Goal: Task Accomplishment & Management: Manage account settings

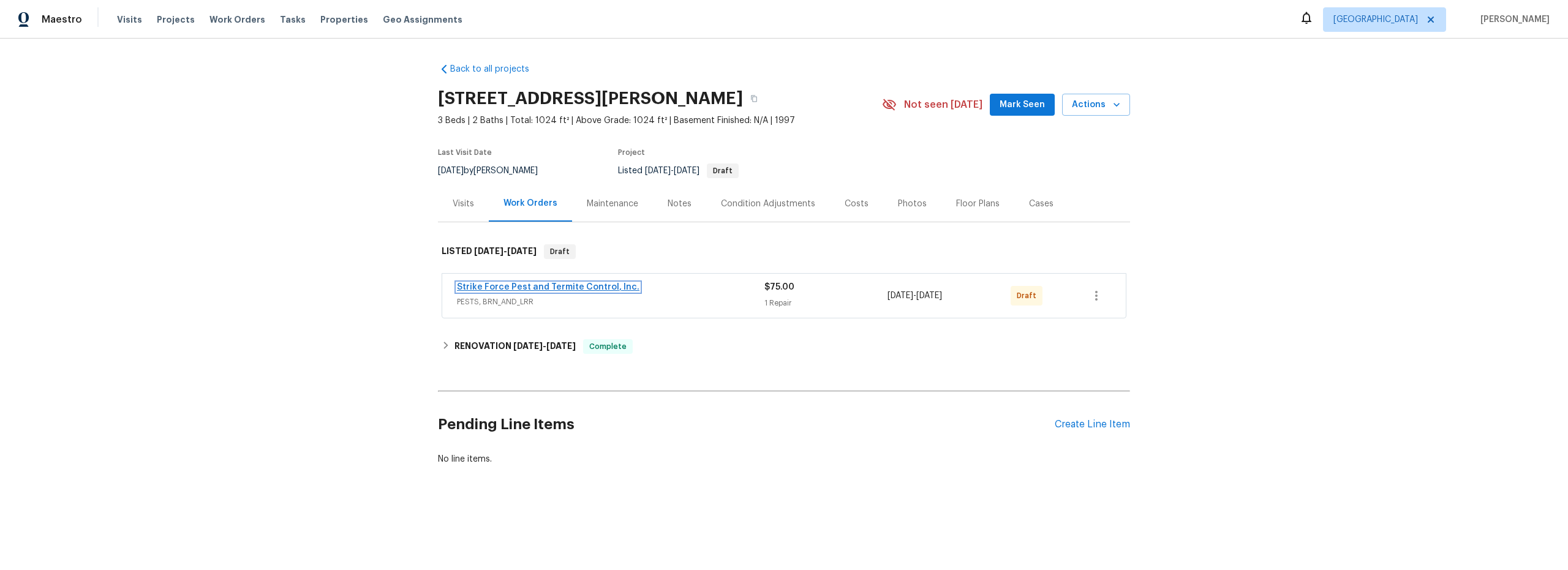
click at [493, 286] on link "Strike Force Pest and Termite Control, Inc." at bounding box center [548, 287] width 183 height 8
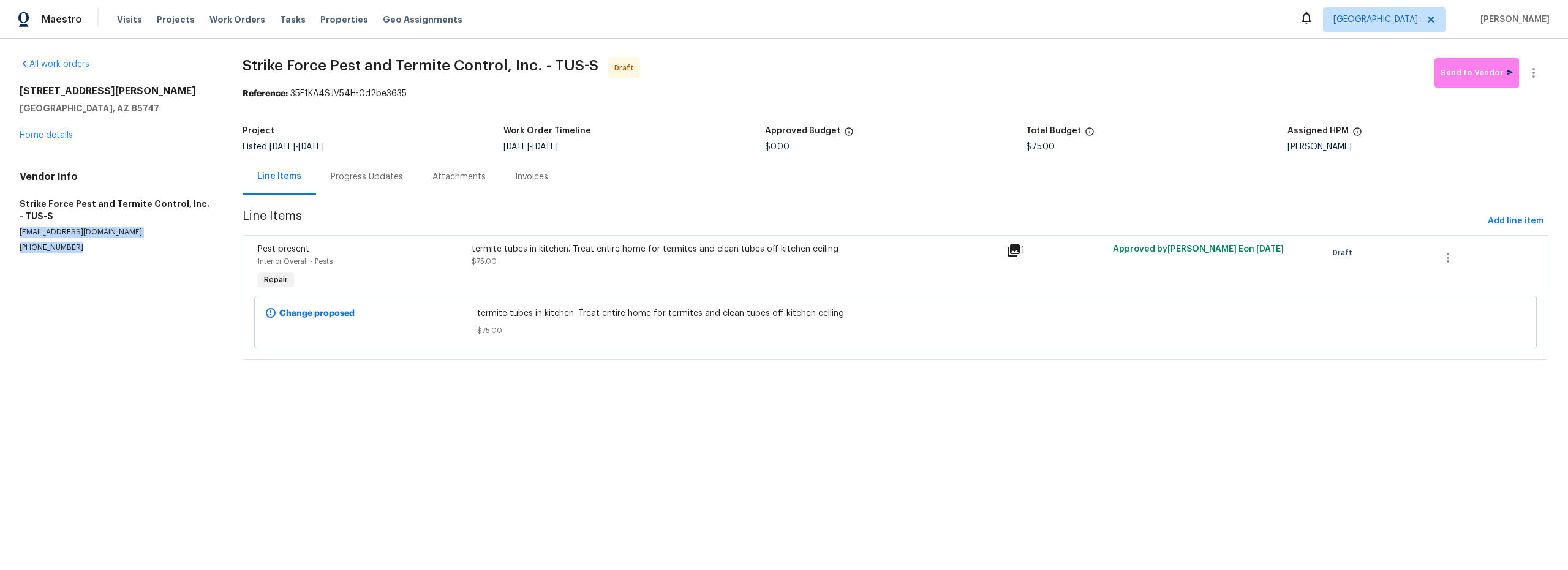
drag, startPoint x: 21, startPoint y: 232, endPoint x: 136, endPoint y: 243, distance: 115.5
click at [137, 243] on div "Vendor Info Strike Force Pest and Termite Control, Inc. - TUS-S [EMAIL_ADDRESS]…" at bounding box center [116, 211] width 194 height 82
click at [132, 243] on p "(602) 770-7604" at bounding box center [116, 247] width 194 height 10
drag, startPoint x: 131, startPoint y: 238, endPoint x: 19, endPoint y: 232, distance: 112.2
click at [19, 232] on div "Vendor Info Strike Force Pest and Termite Control, Inc. - TUS-S office@strikefo…" at bounding box center [116, 211] width 194 height 82
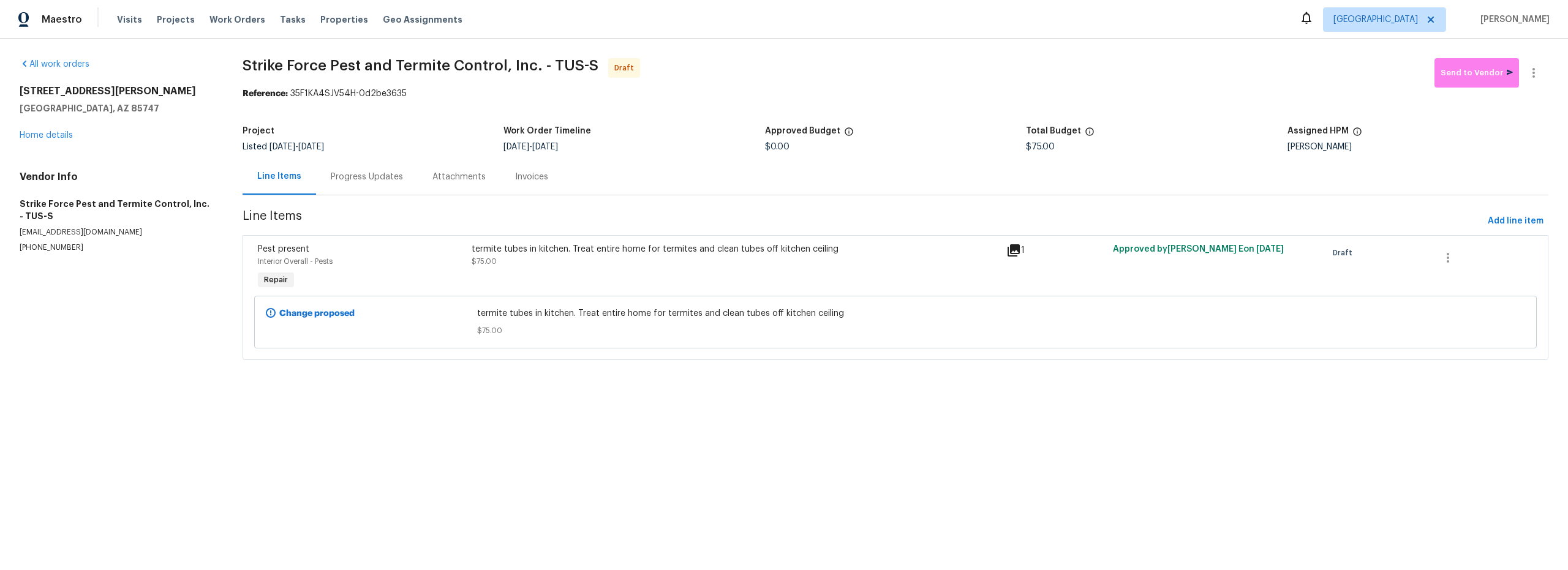
copy p "office@strikeforceservice.com"
click at [53, 137] on link "Home details" at bounding box center [46, 135] width 53 height 8
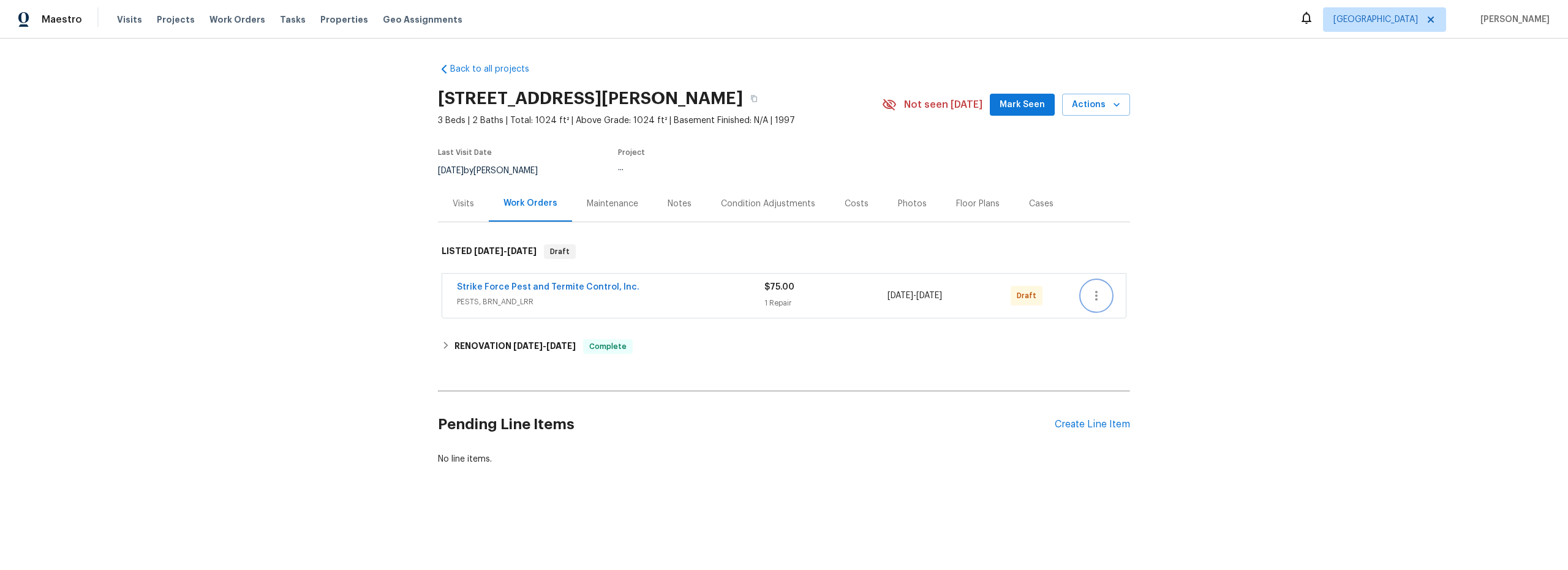
click at [1102, 297] on button "button" at bounding box center [1097, 296] width 30 height 30
click at [1119, 319] on li "Confirm and Send to Vendor" at bounding box center [1146, 316] width 137 height 20
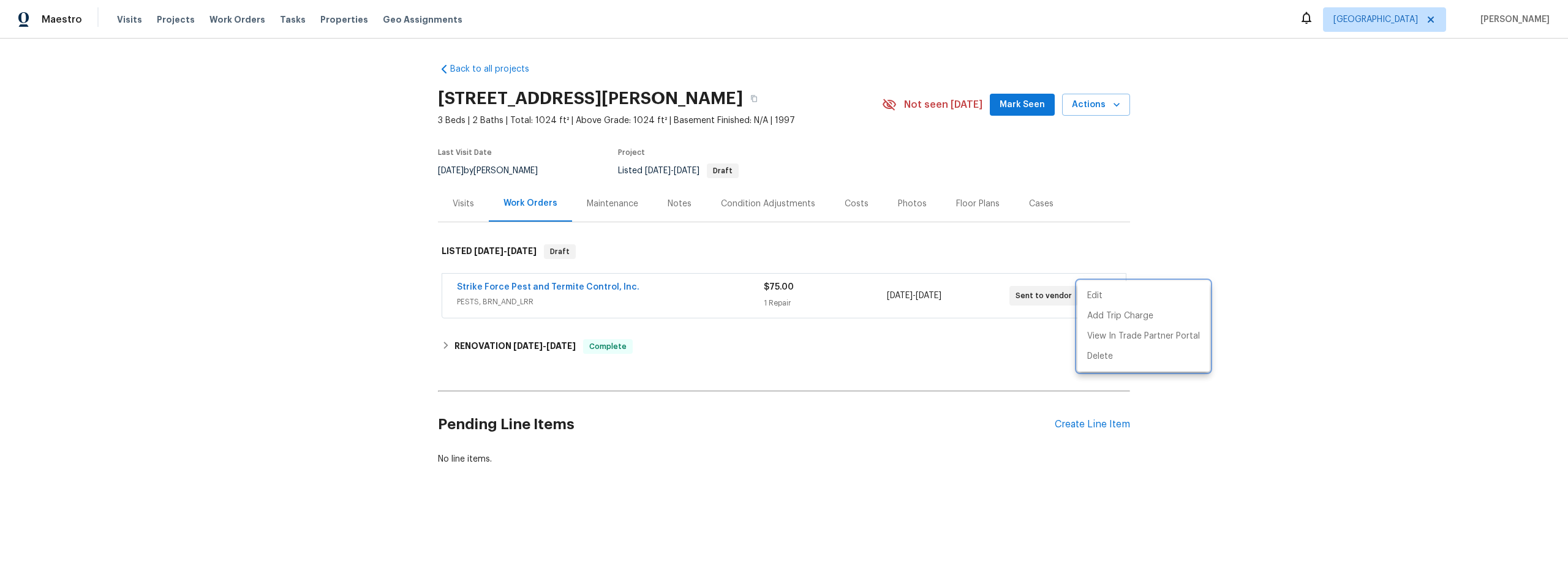
click at [172, 316] on div at bounding box center [784, 285] width 1568 height 570
click at [699, 302] on span "PESTS, BRN_AND_LRR" at bounding box center [610, 302] width 307 height 12
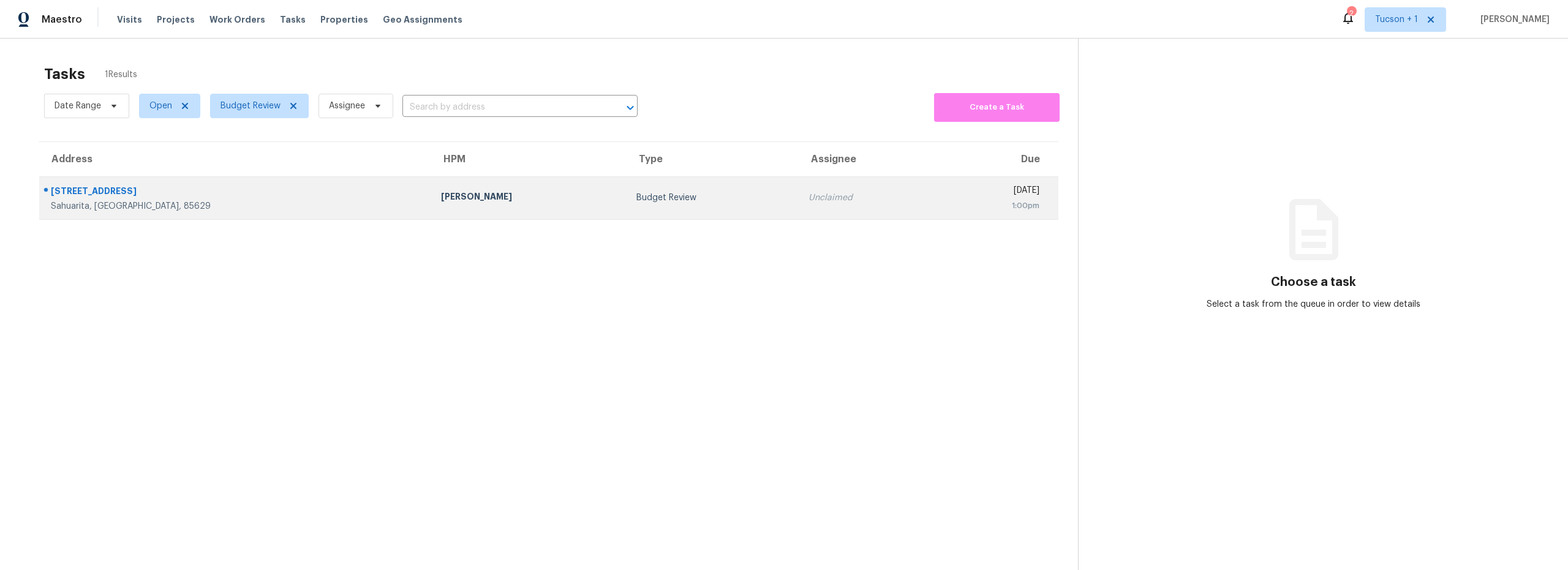
click at [626, 191] on td "Budget Review" at bounding box center [712, 197] width 172 height 42
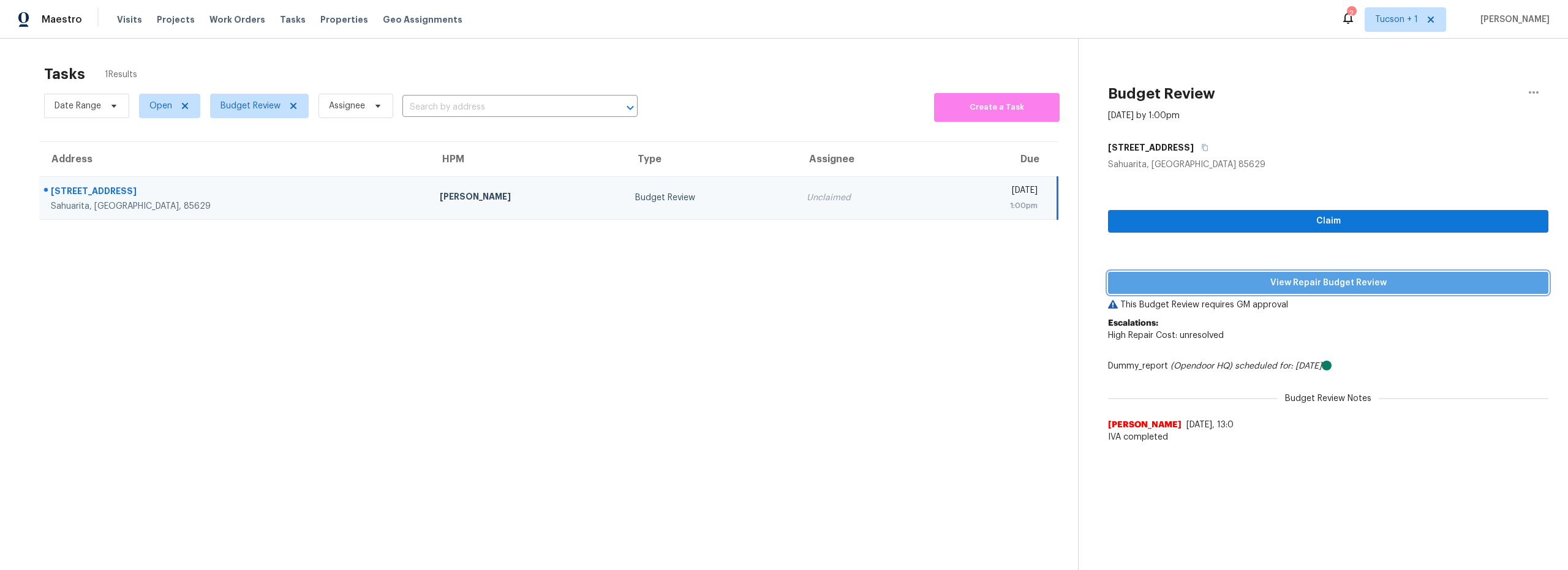
click at [1276, 284] on span "View Repair Budget Review" at bounding box center [1328, 283] width 421 height 16
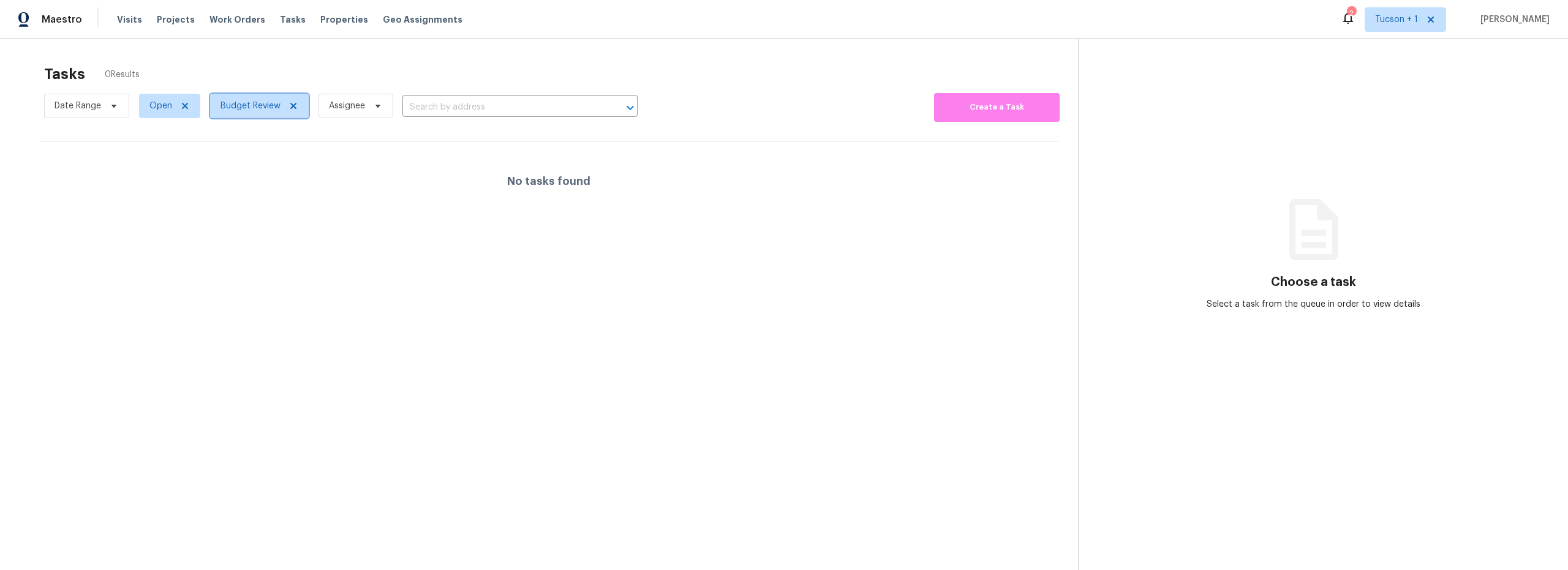
click at [255, 111] on span "Budget Review" at bounding box center [250, 105] width 60 height 12
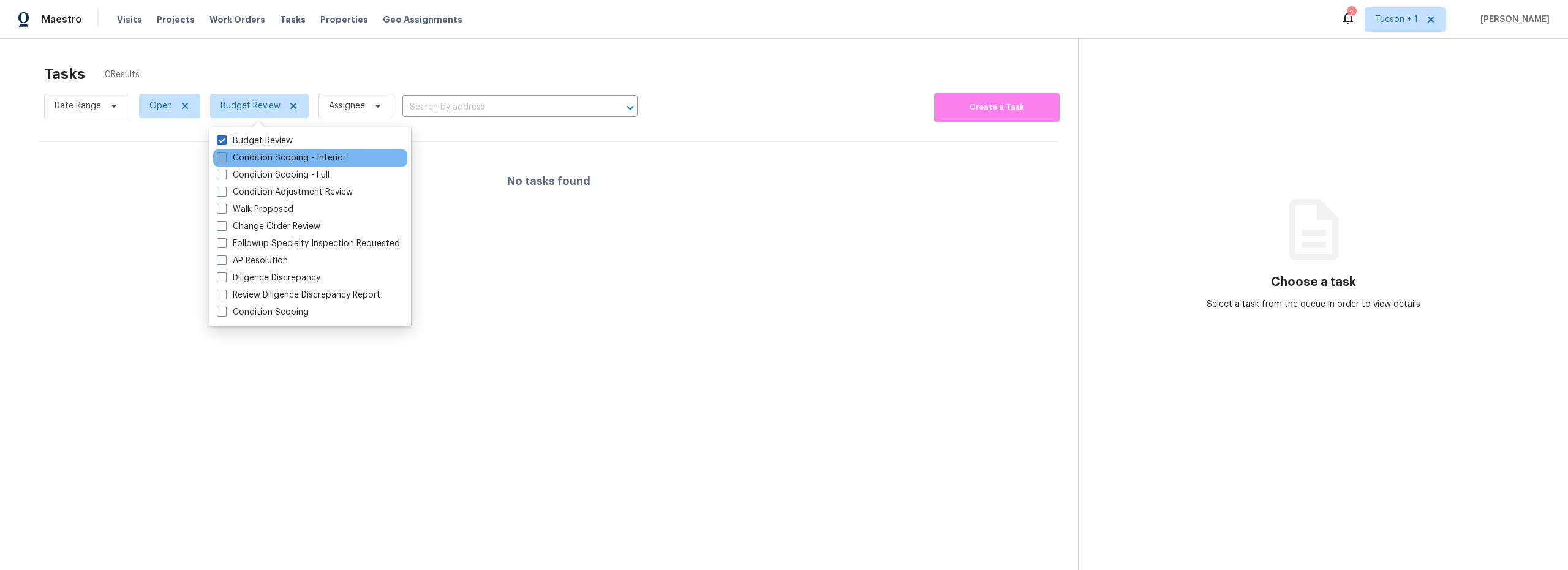
click at [268, 158] on label "Condition Scoping - Interior" at bounding box center [281, 158] width 129 height 12
click at [225, 158] on input "Condition Scoping - Interior" at bounding box center [220, 156] width 8 height 8
checkbox input "true"
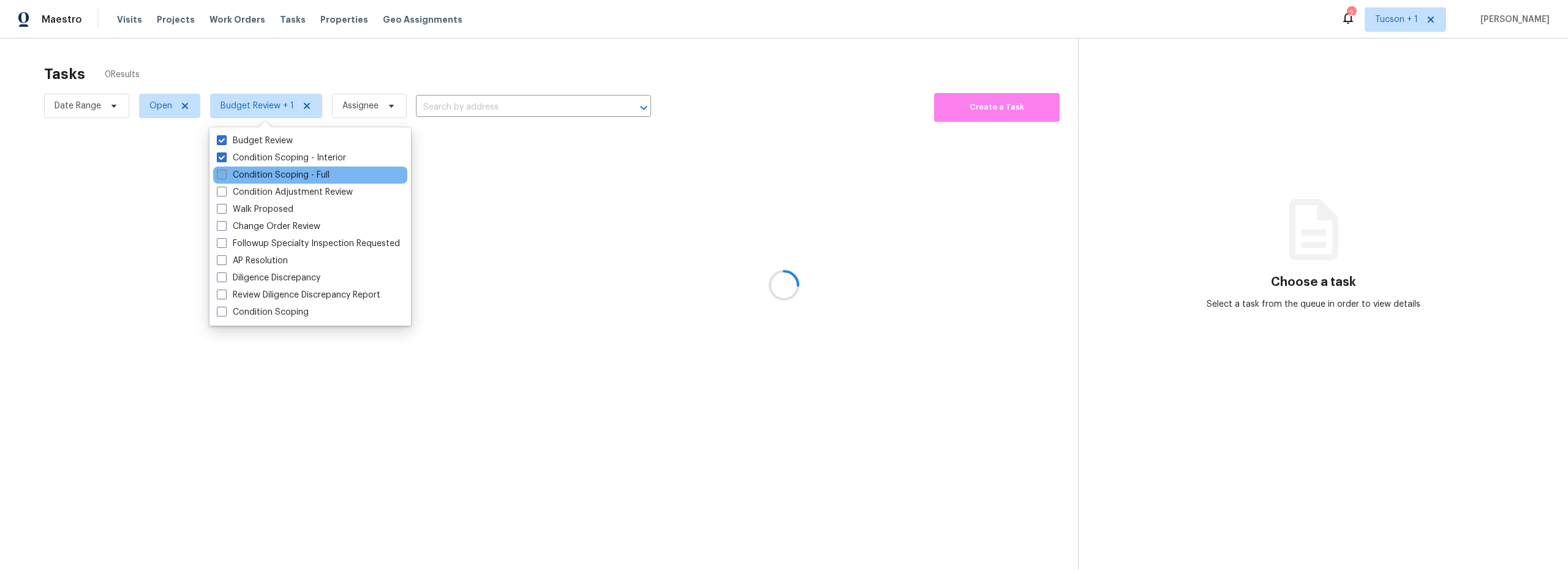
click at [269, 172] on label "Condition Scoping - Full" at bounding box center [273, 174] width 113 height 12
click at [225, 172] on input "Condition Scoping - Full" at bounding box center [220, 172] width 8 height 8
checkbox input "true"
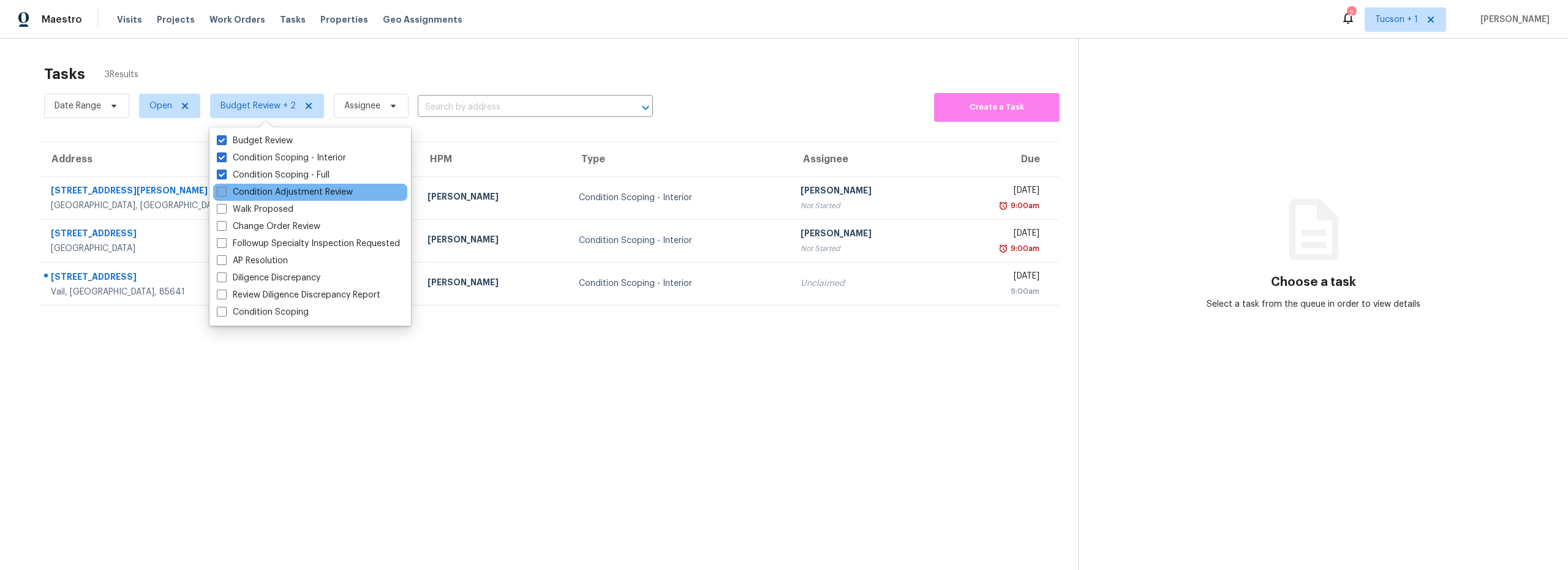
click at [309, 193] on label "Condition Adjustment Review" at bounding box center [284, 192] width 136 height 12
click at [225, 193] on input "Condition Adjustment Review" at bounding box center [220, 190] width 8 height 8
checkbox input "true"
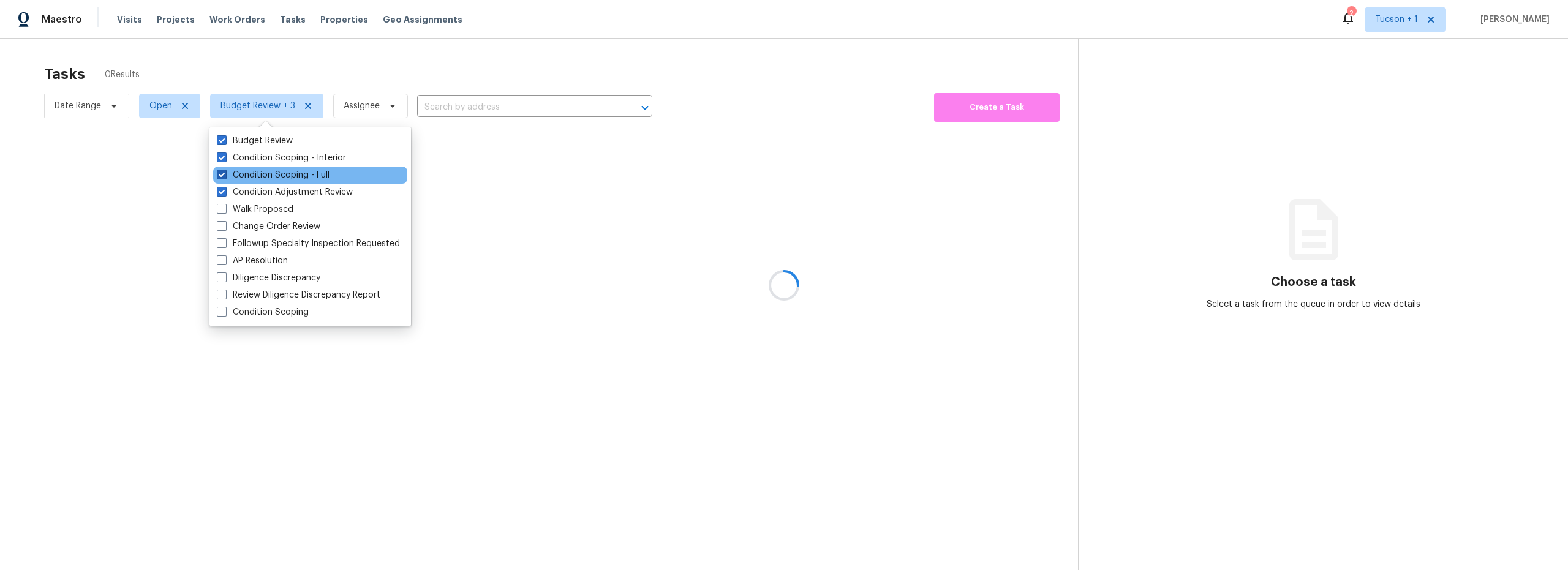
click at [303, 177] on label "Condition Scoping - Full" at bounding box center [273, 174] width 113 height 12
click at [225, 177] on input "Condition Scoping - Full" at bounding box center [220, 172] width 8 height 8
checkbox input "false"
click at [293, 158] on label "Condition Scoping - Interior" at bounding box center [281, 158] width 129 height 12
click at [225, 158] on input "Condition Scoping - Interior" at bounding box center [220, 156] width 8 height 8
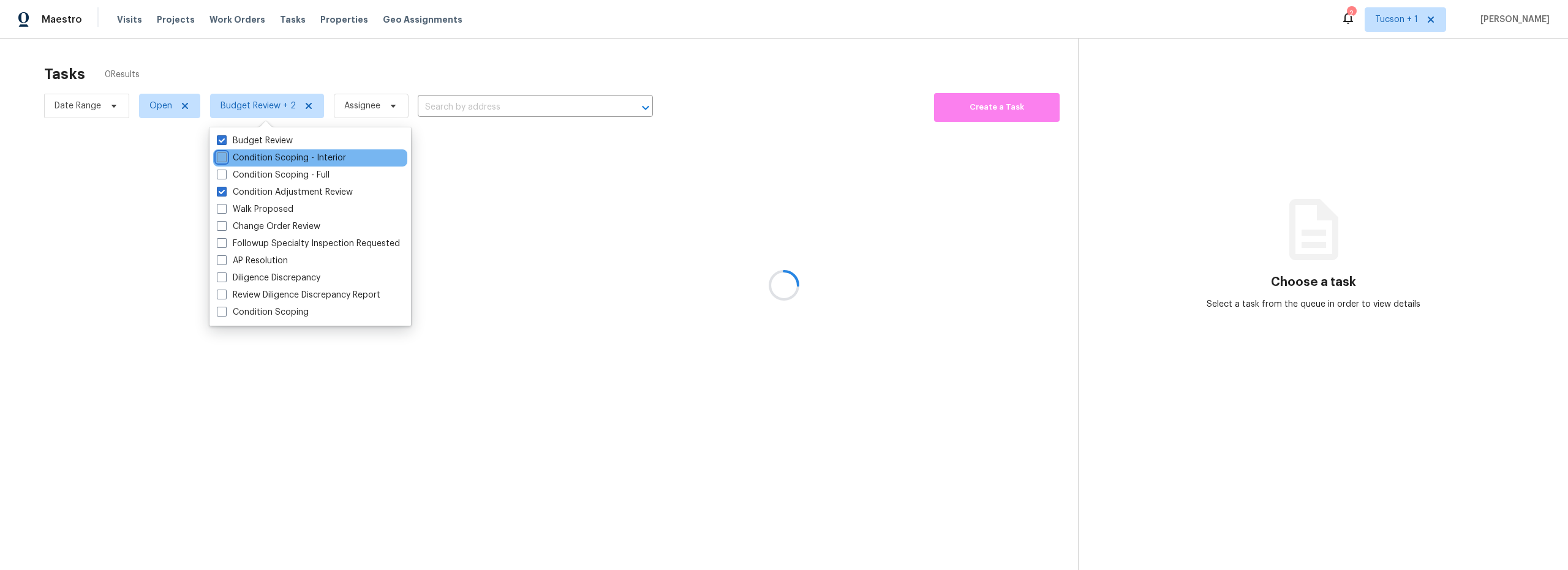
checkbox input "false"
click at [289, 196] on label "Condition Adjustment Review" at bounding box center [284, 192] width 136 height 12
click at [225, 195] on input "Condition Adjustment Review" at bounding box center [220, 190] width 8 height 8
checkbox input "false"
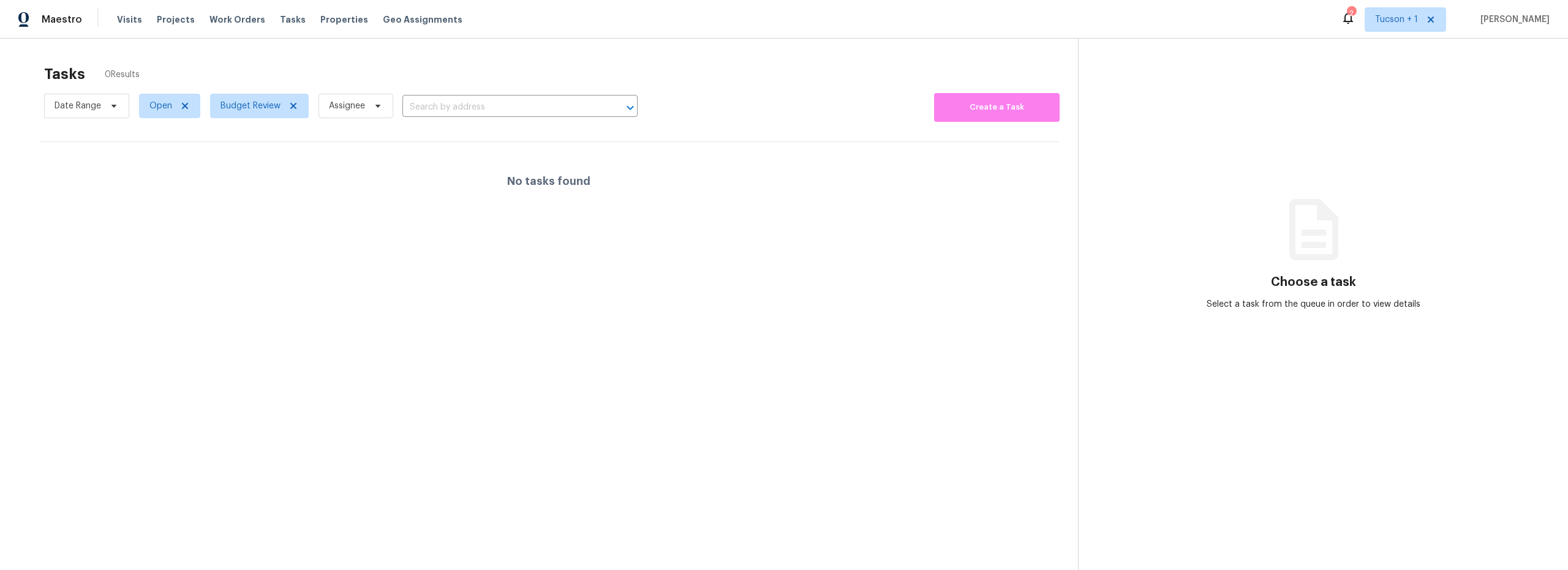
click at [105, 227] on section "Tasks 0 Results Date Range Open Budget Review Assignee ​ Create a Task No tasks…" at bounding box center [549, 333] width 1059 height 551
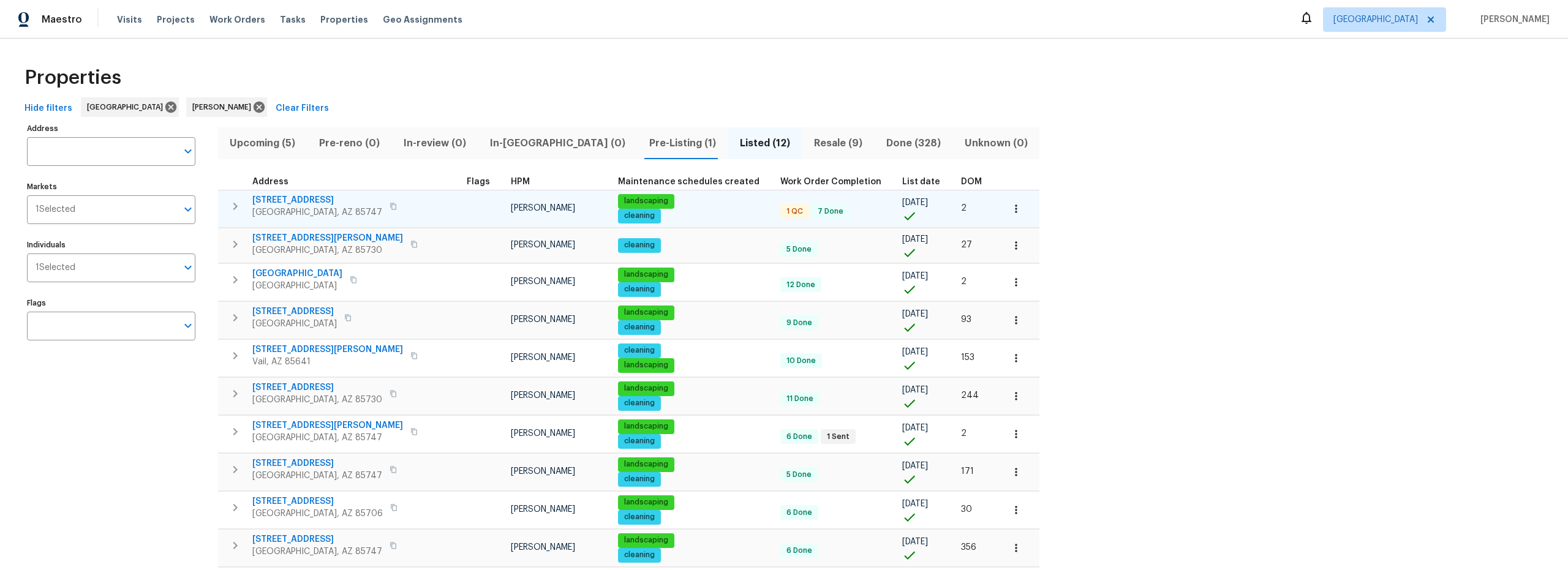
click at [298, 201] on span "9624 E Azuma Way" at bounding box center [317, 200] width 130 height 12
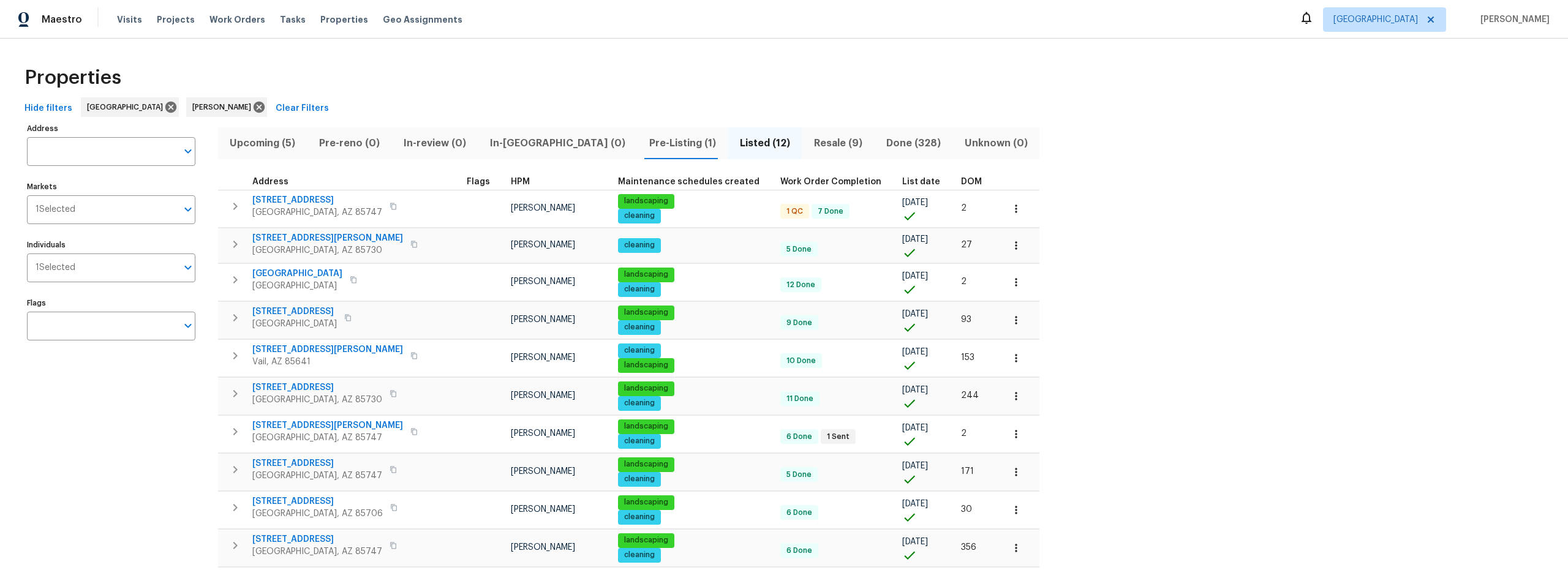
drag, startPoint x: 261, startPoint y: 142, endPoint x: 266, endPoint y: 148, distance: 7.8
click at [261, 143] on span "Upcoming (5)" at bounding box center [262, 143] width 75 height 18
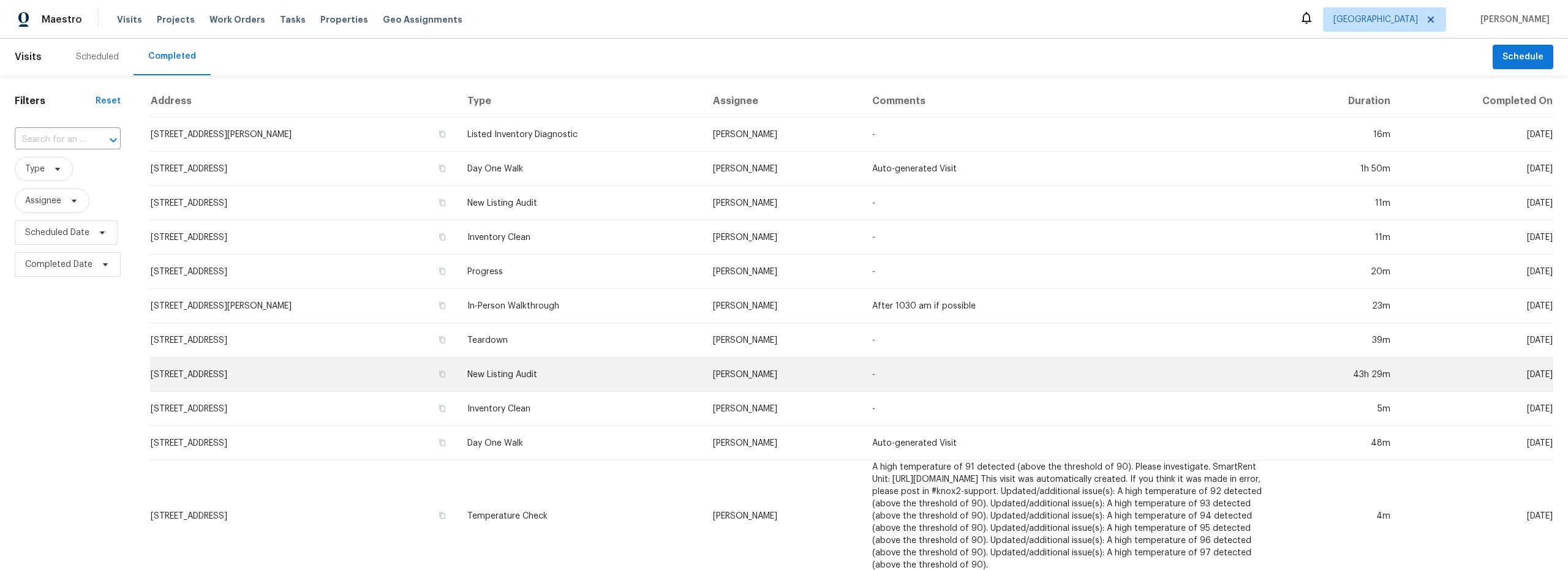
click at [457, 377] on td "9624 E Azuma Way, Tucson, AZ 85747" at bounding box center [303, 374] width 307 height 34
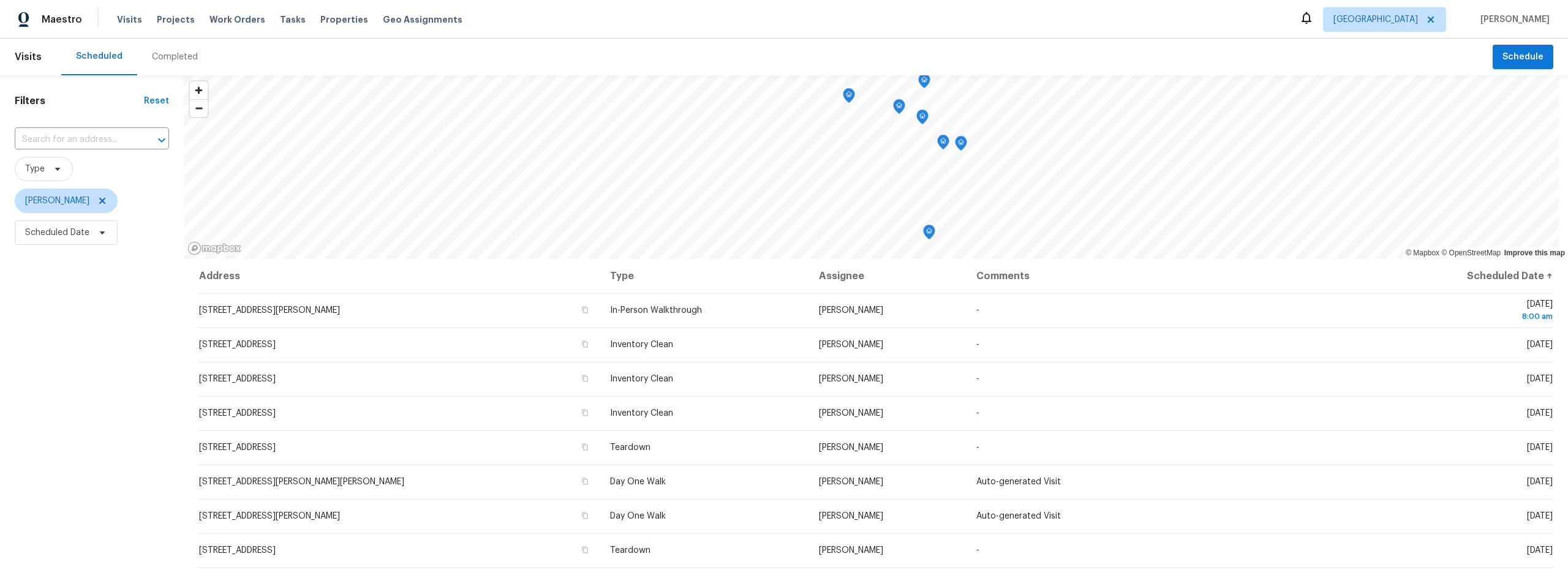
scroll to position [99, 0]
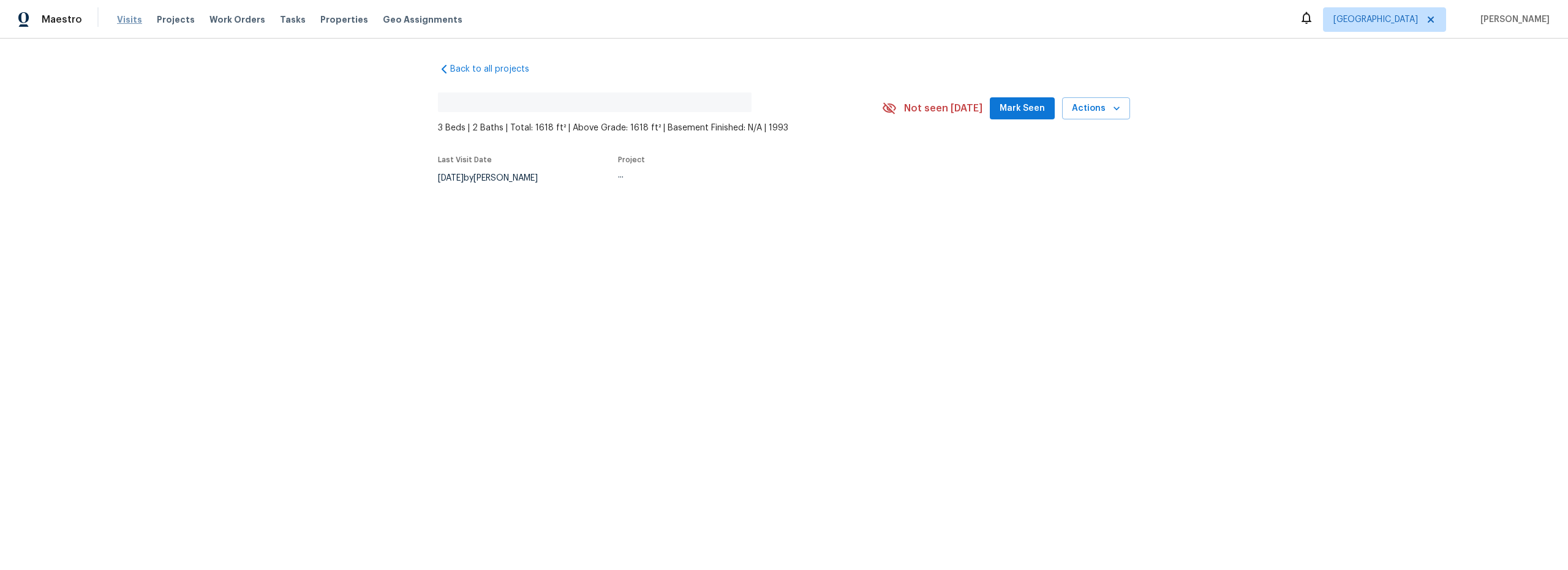
click at [129, 20] on span "Visits" at bounding box center [129, 19] width 25 height 12
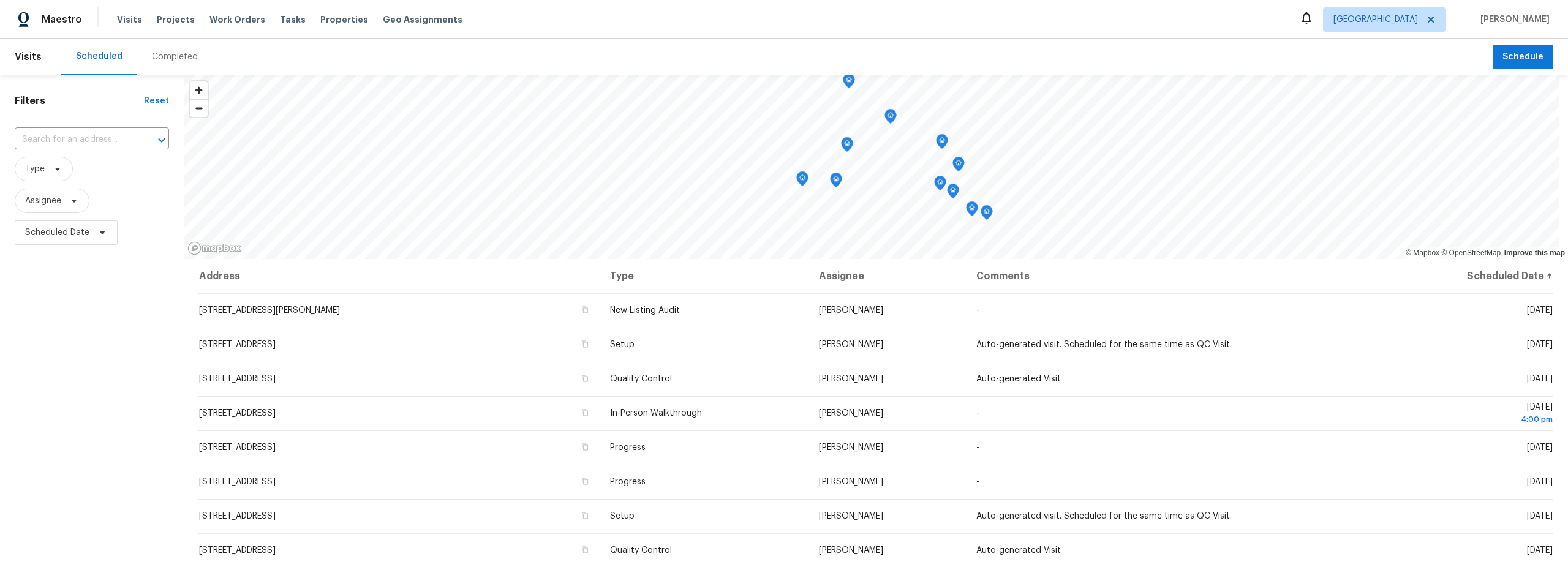
click at [160, 56] on div "Completed" at bounding box center [175, 56] width 46 height 12
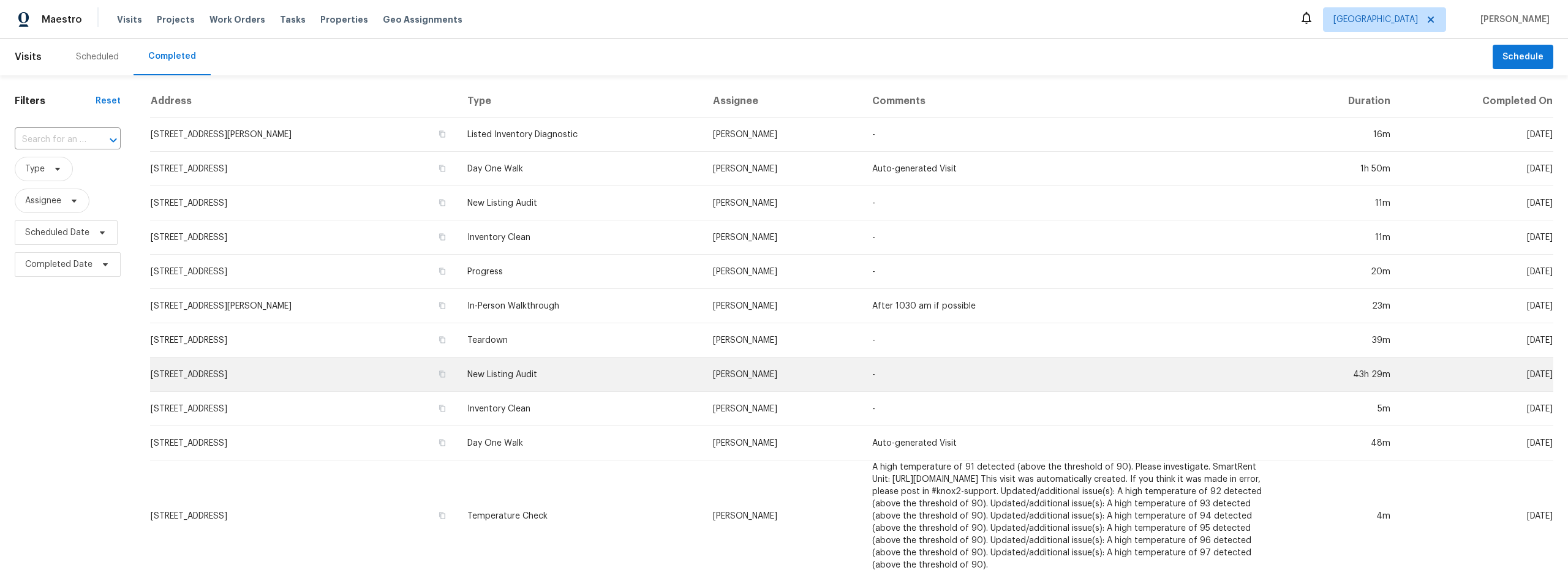
click at [423, 379] on td "9624 E Azuma Way, Tucson, AZ 85747" at bounding box center [303, 374] width 307 height 34
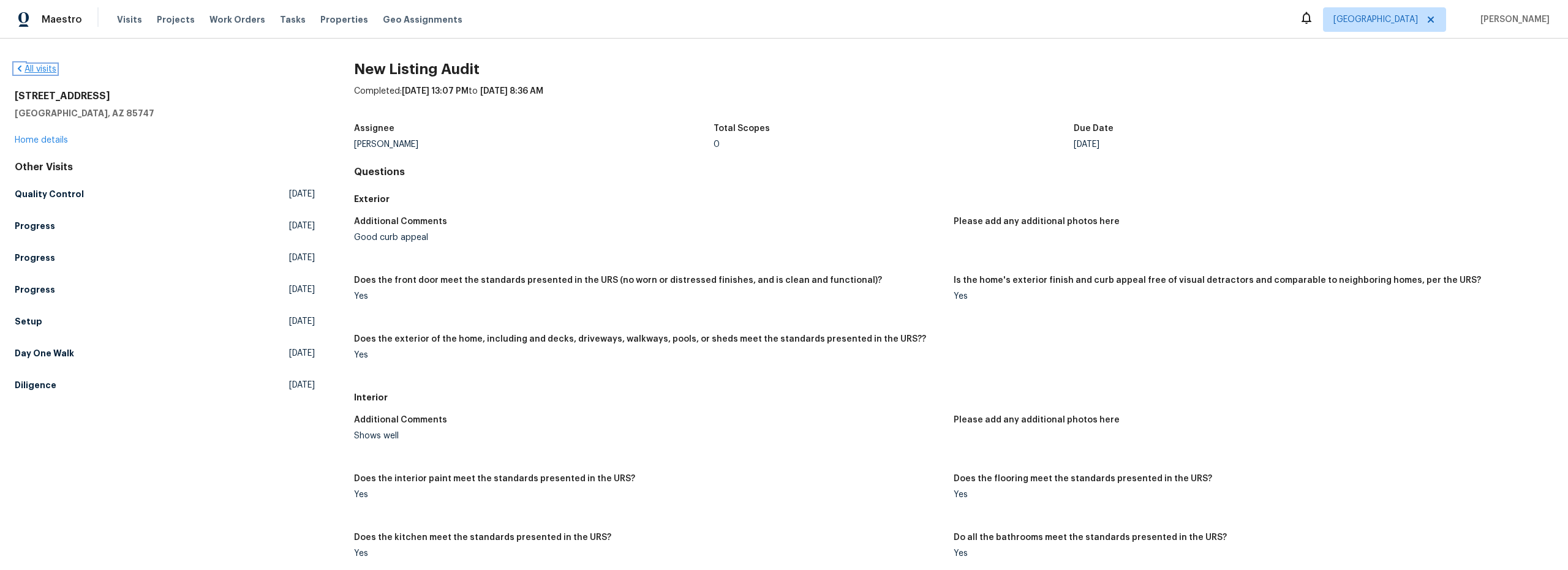
click at [47, 70] on link "All visits" at bounding box center [35, 68] width 42 height 8
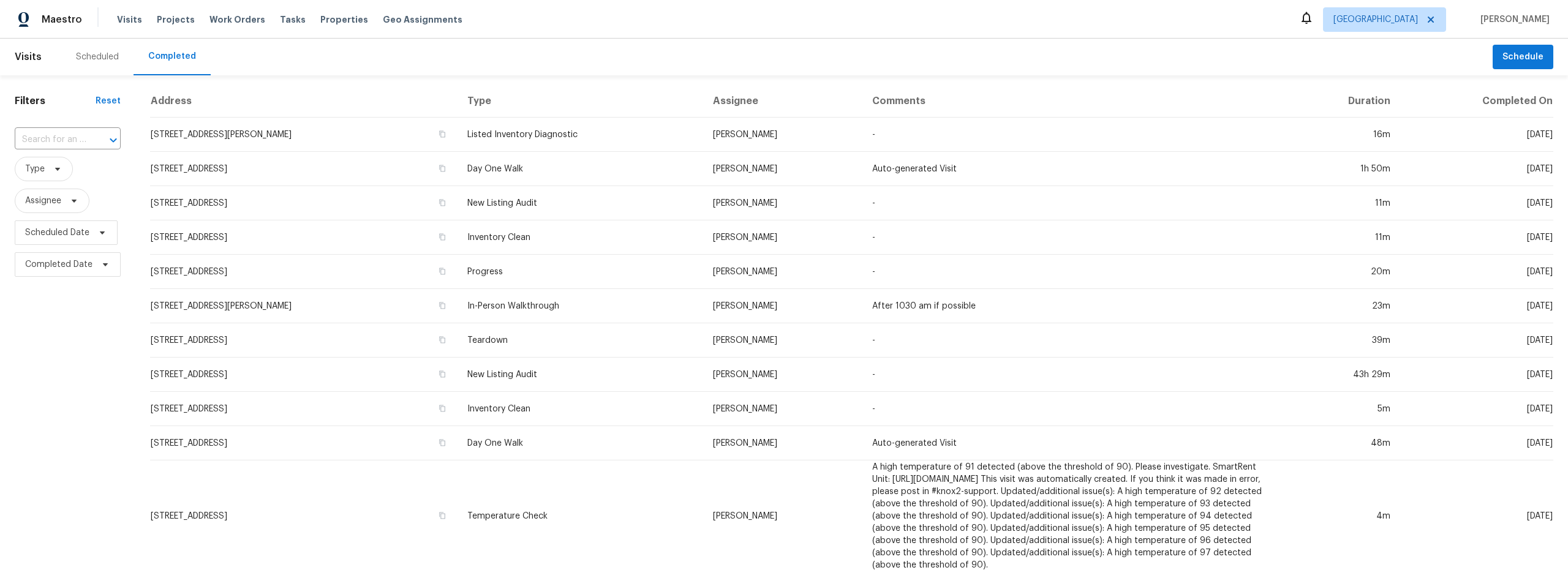
click at [92, 58] on div "Scheduled" at bounding box center [97, 56] width 42 height 12
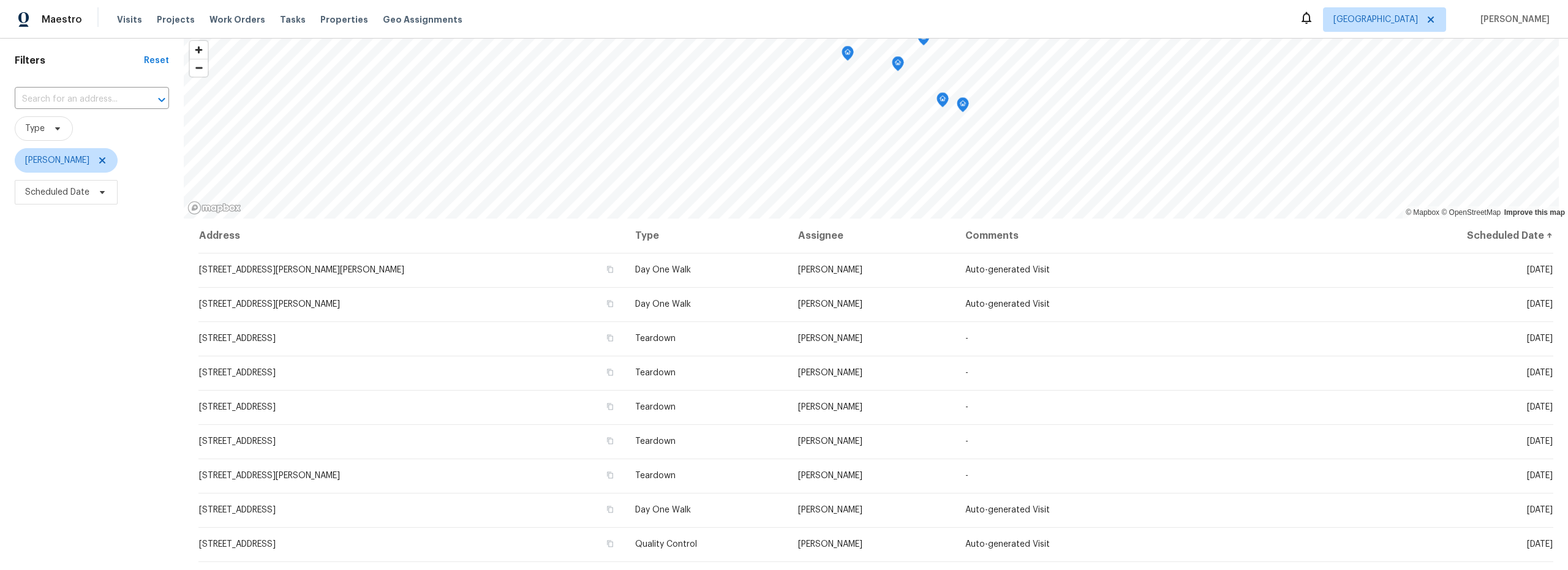
scroll to position [61, 0]
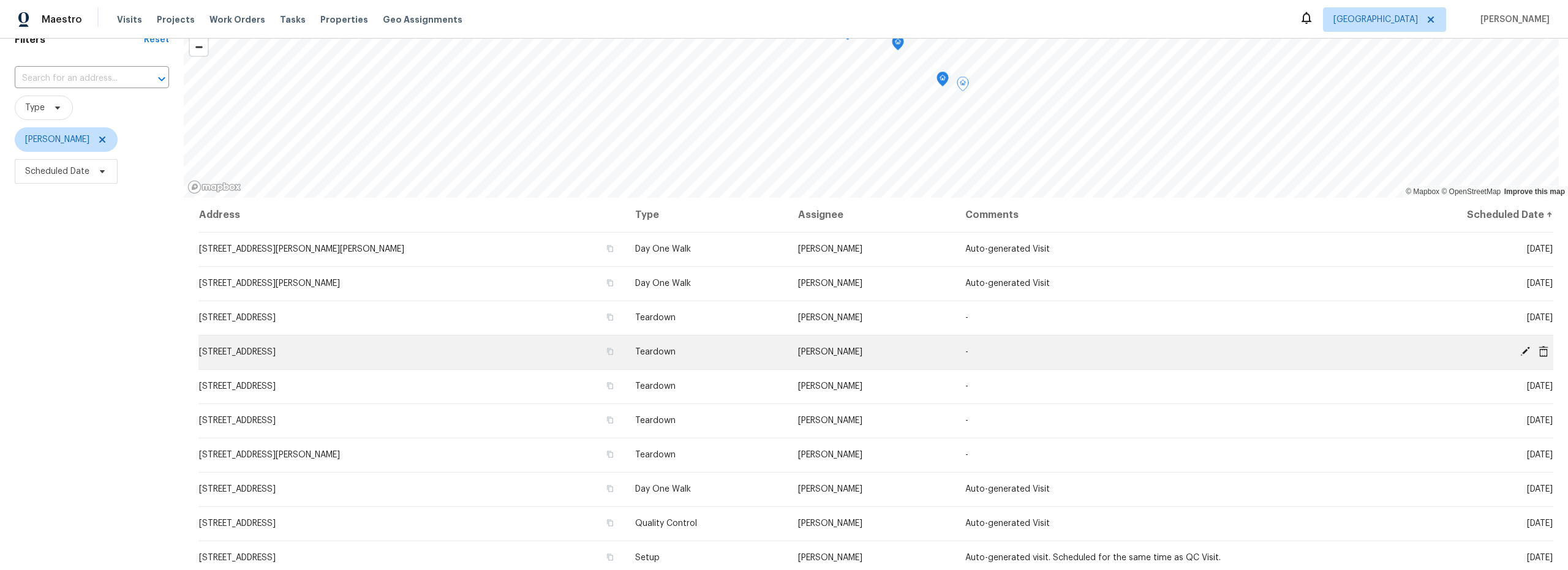
click at [1520, 351] on icon at bounding box center [1525, 351] width 10 height 10
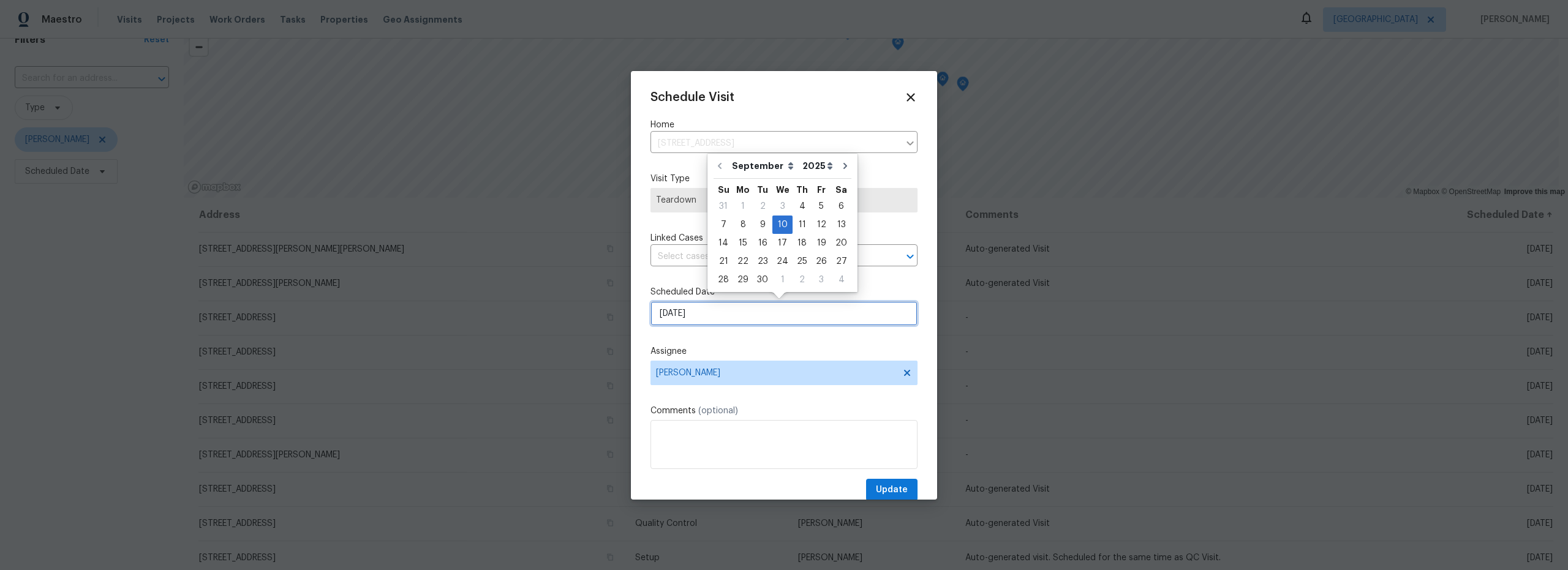
click at [716, 322] on input "9/10/2025" at bounding box center [784, 314] width 267 height 25
click at [818, 229] on div "12" at bounding box center [821, 224] width 19 height 18
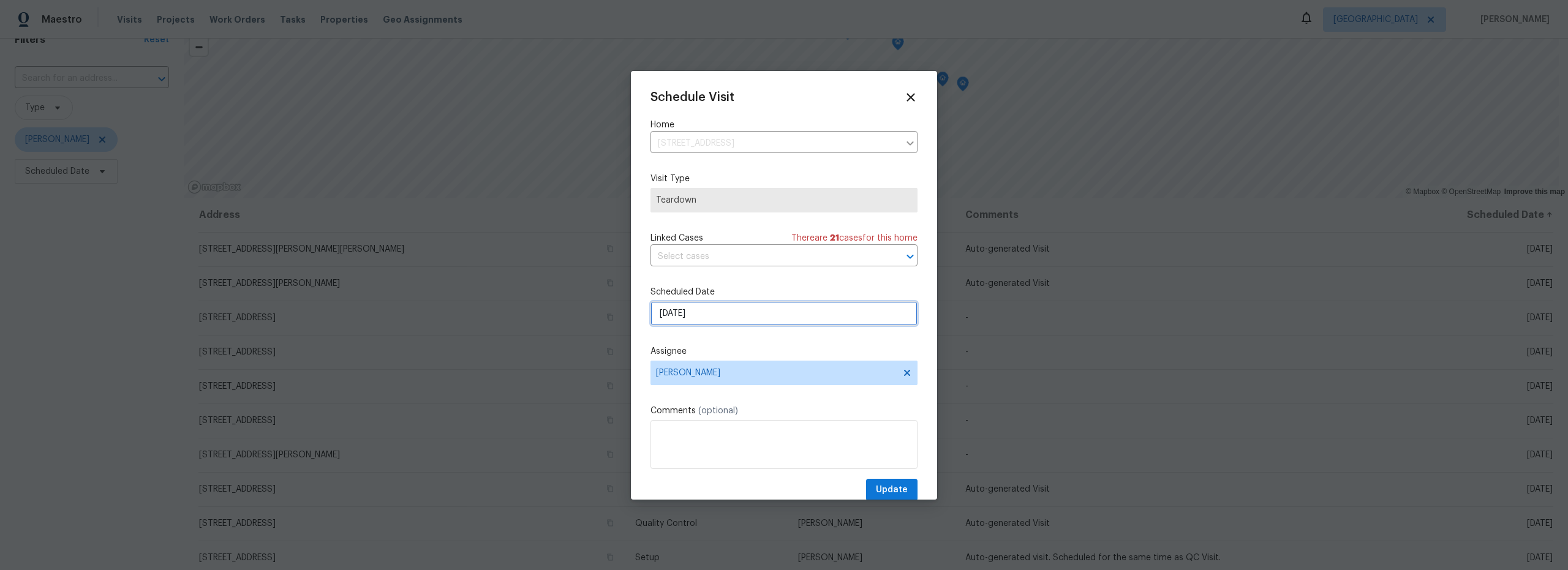
click at [764, 322] on input "9/12/2025" at bounding box center [784, 314] width 267 height 25
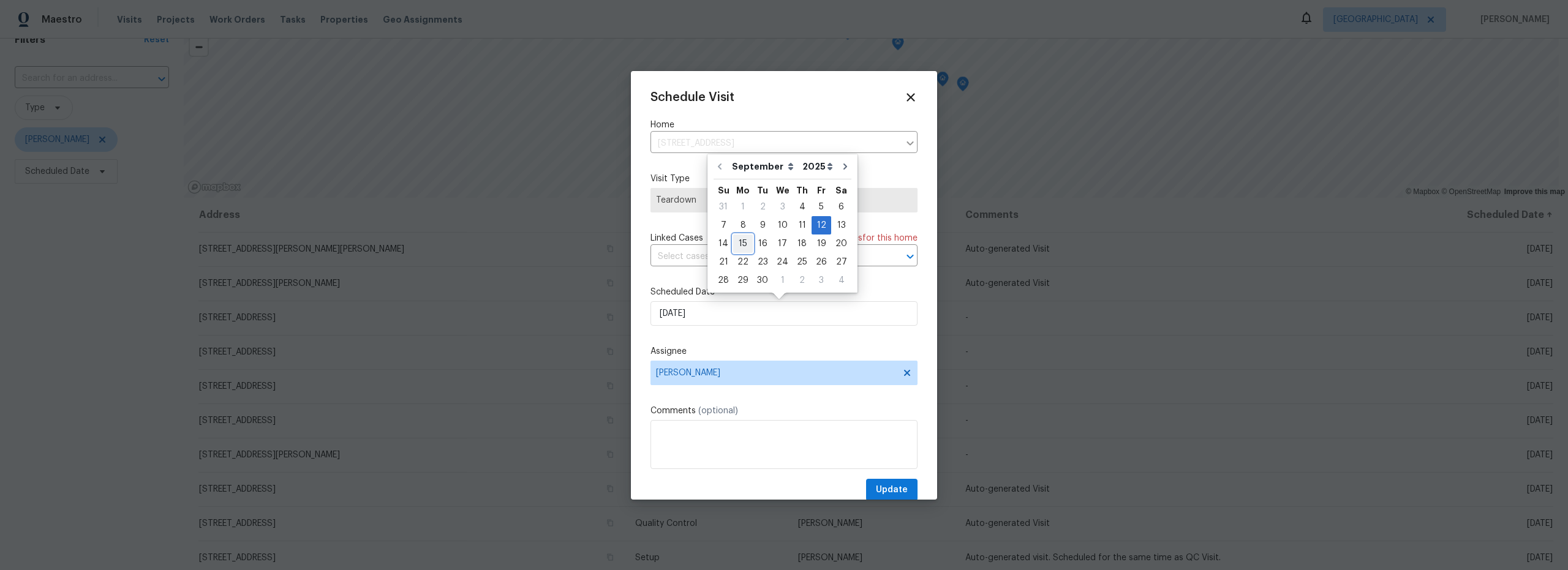
click at [744, 245] on div "15" at bounding box center [742, 243] width 19 height 18
type input "9/15/2025"
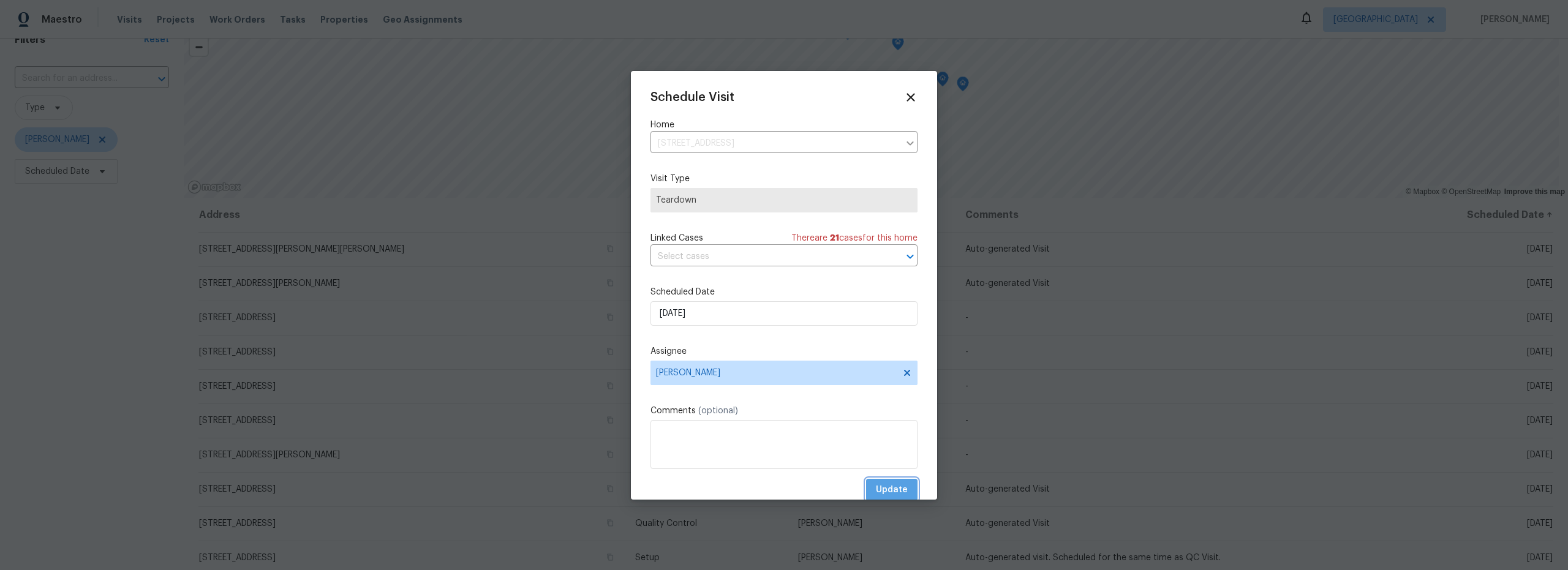
drag, startPoint x: 885, startPoint y: 486, endPoint x: 893, endPoint y: 488, distance: 8.2
click at [885, 486] on span "Update" at bounding box center [892, 490] width 32 height 16
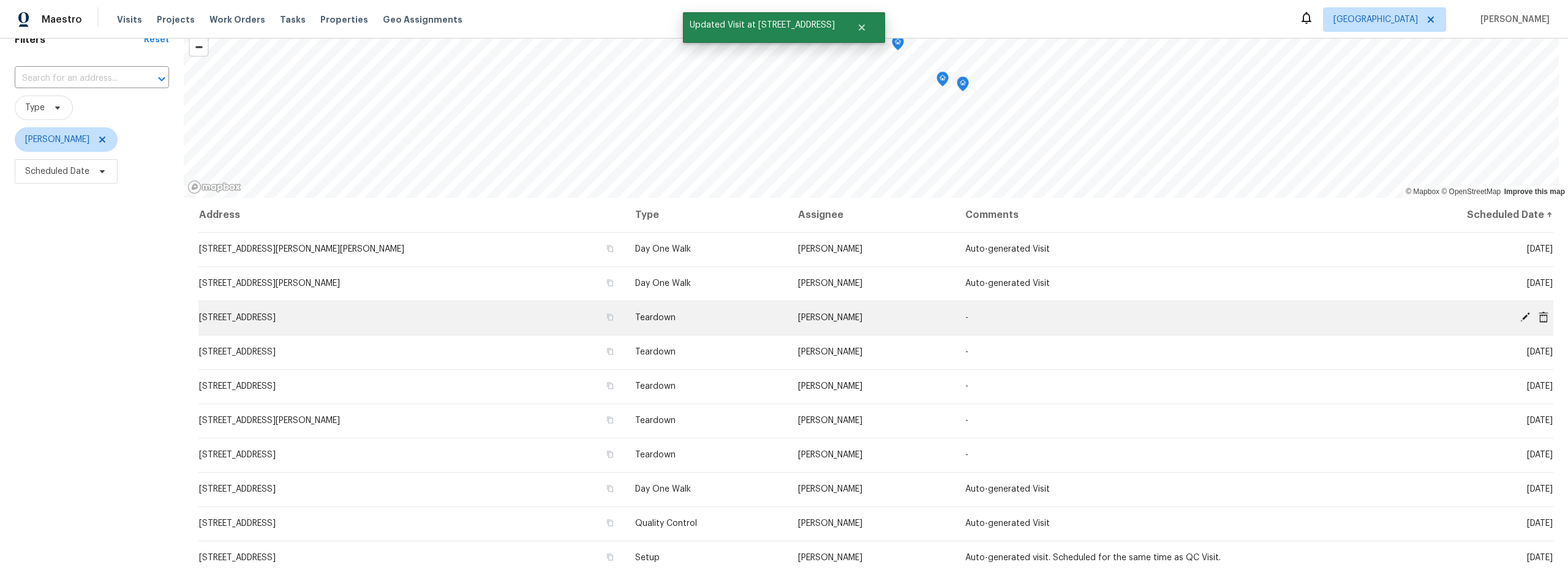
click at [1520, 317] on icon at bounding box center [1525, 317] width 10 height 10
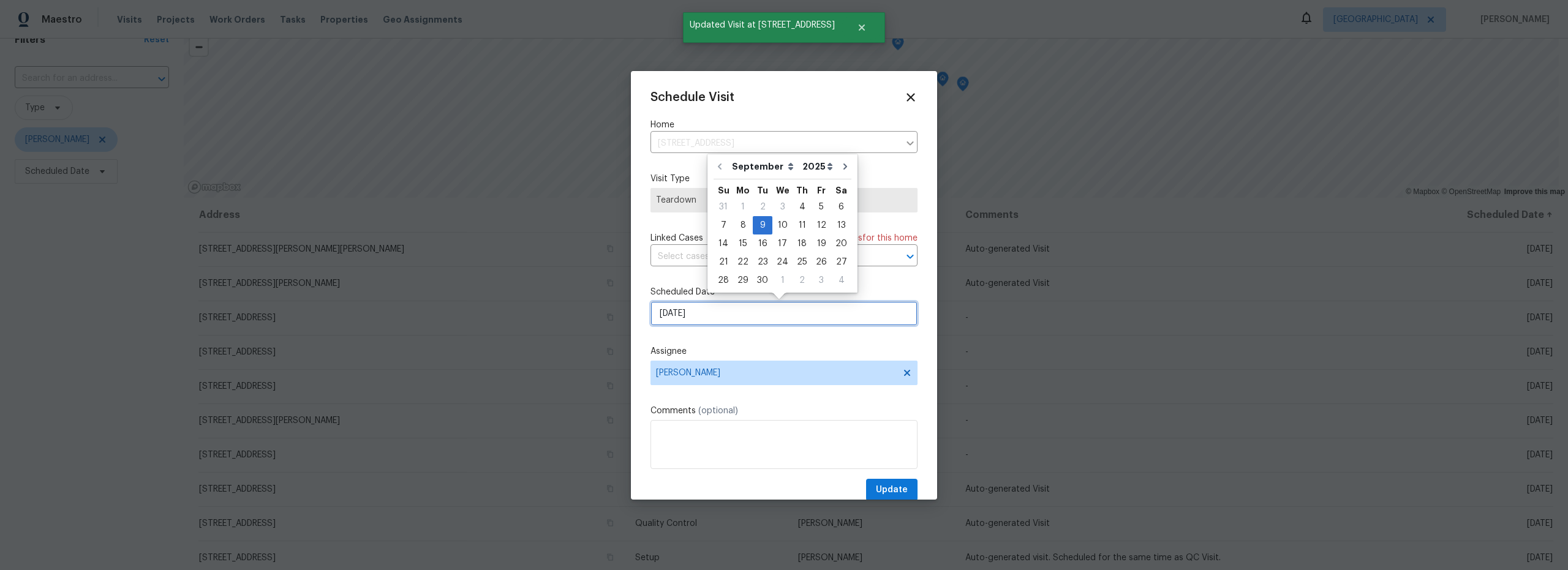
click at [758, 316] on input "9/9/2025" at bounding box center [784, 314] width 267 height 25
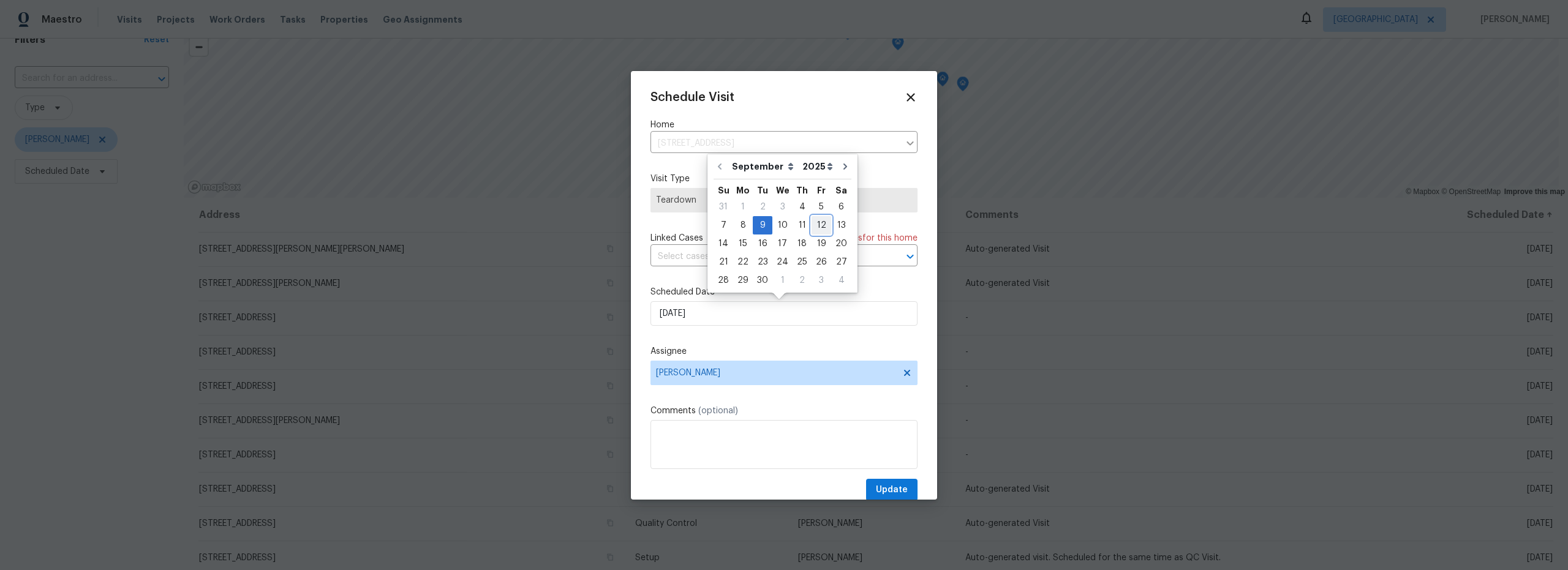
click at [818, 229] on div "12" at bounding box center [821, 225] width 19 height 18
type input "9/12/2025"
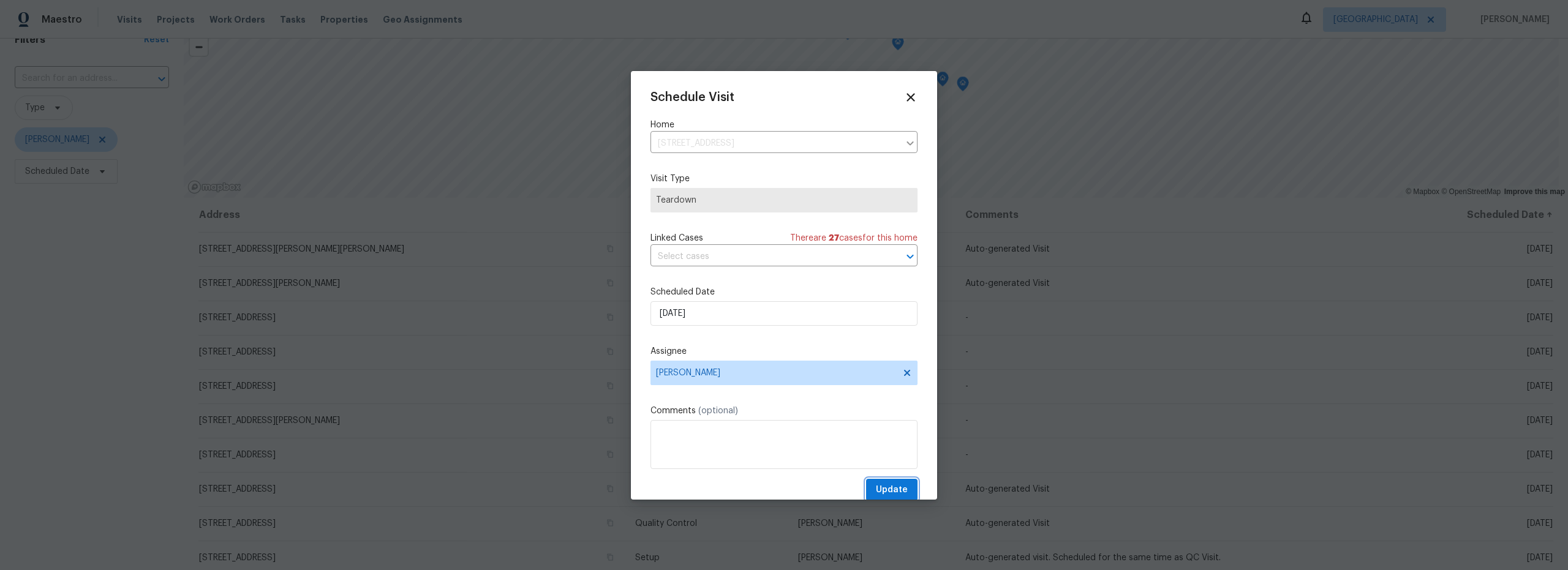
click at [883, 490] on span "Update" at bounding box center [892, 490] width 32 height 16
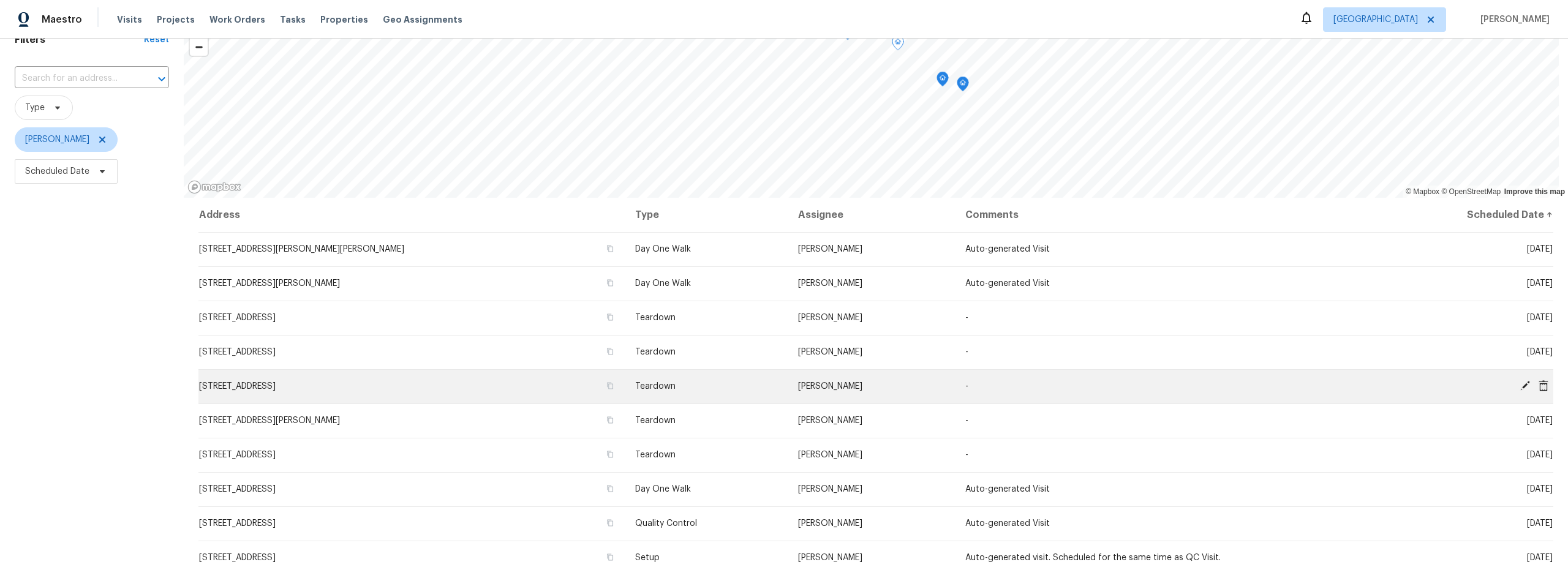
click at [1520, 386] on icon at bounding box center [1525, 386] width 10 height 10
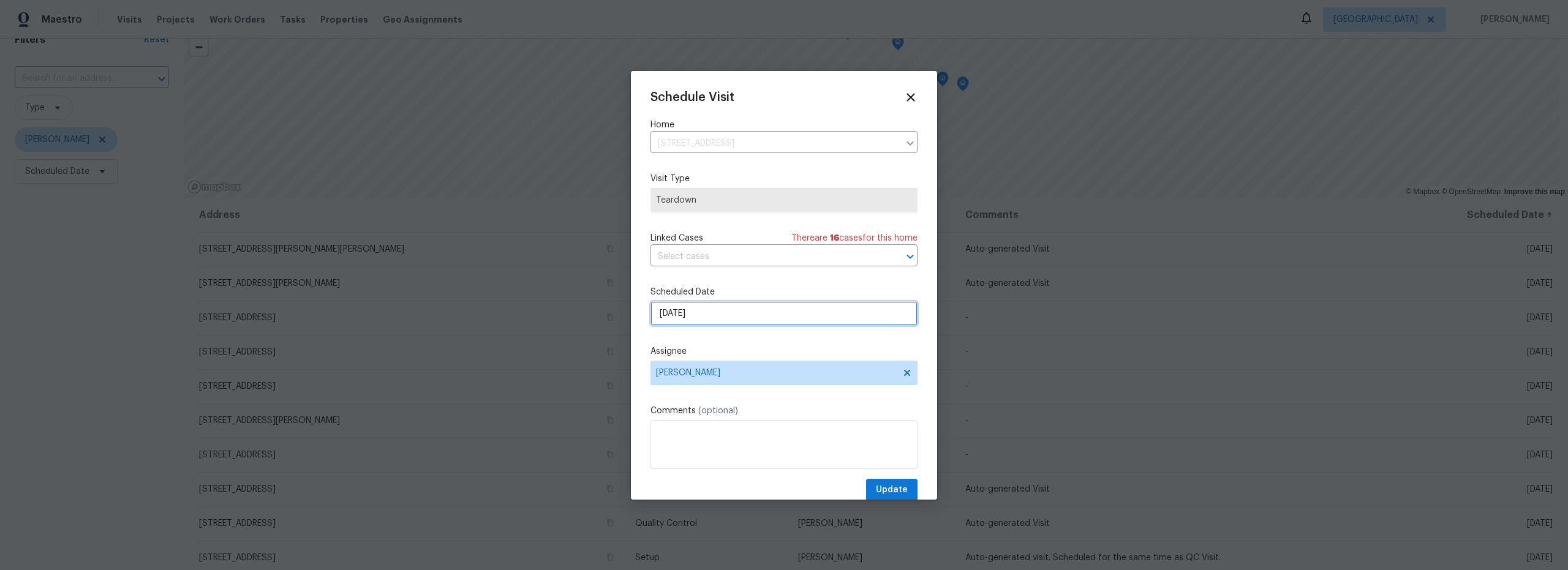
click at [765, 316] on input "9/14/2025" at bounding box center [784, 314] width 267 height 25
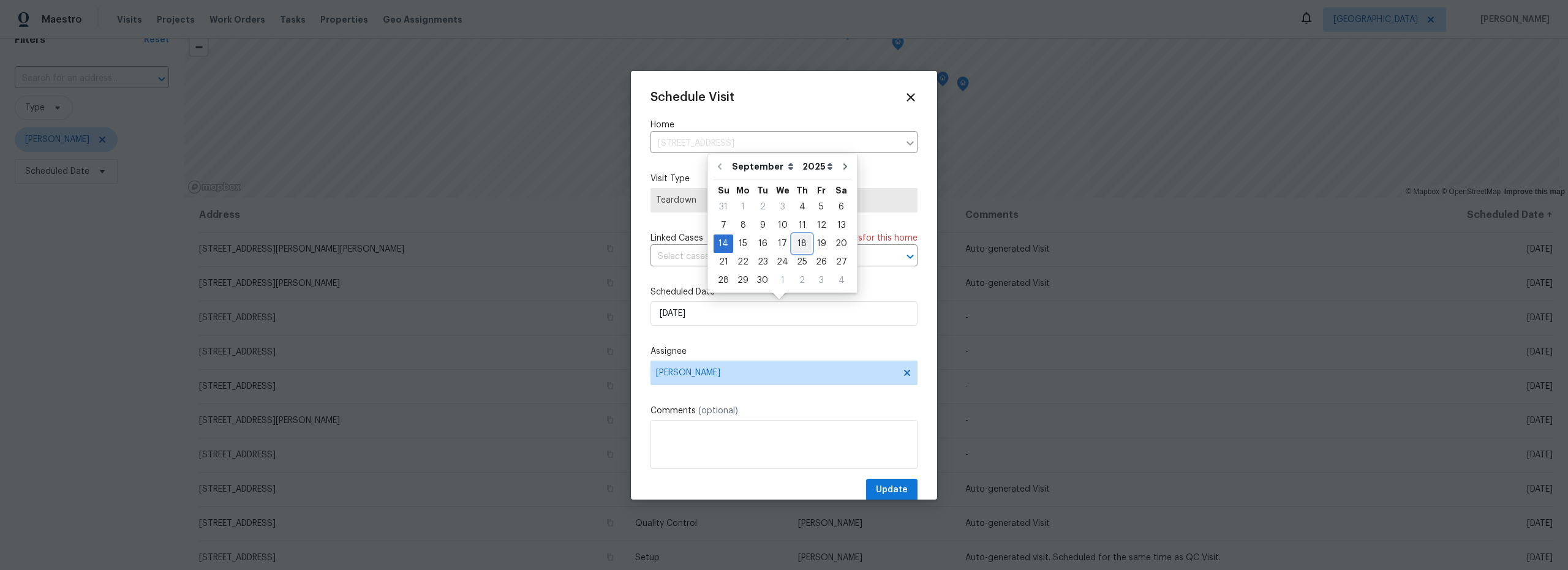
click at [802, 247] on div "18" at bounding box center [802, 243] width 19 height 18
type input "9/18/2025"
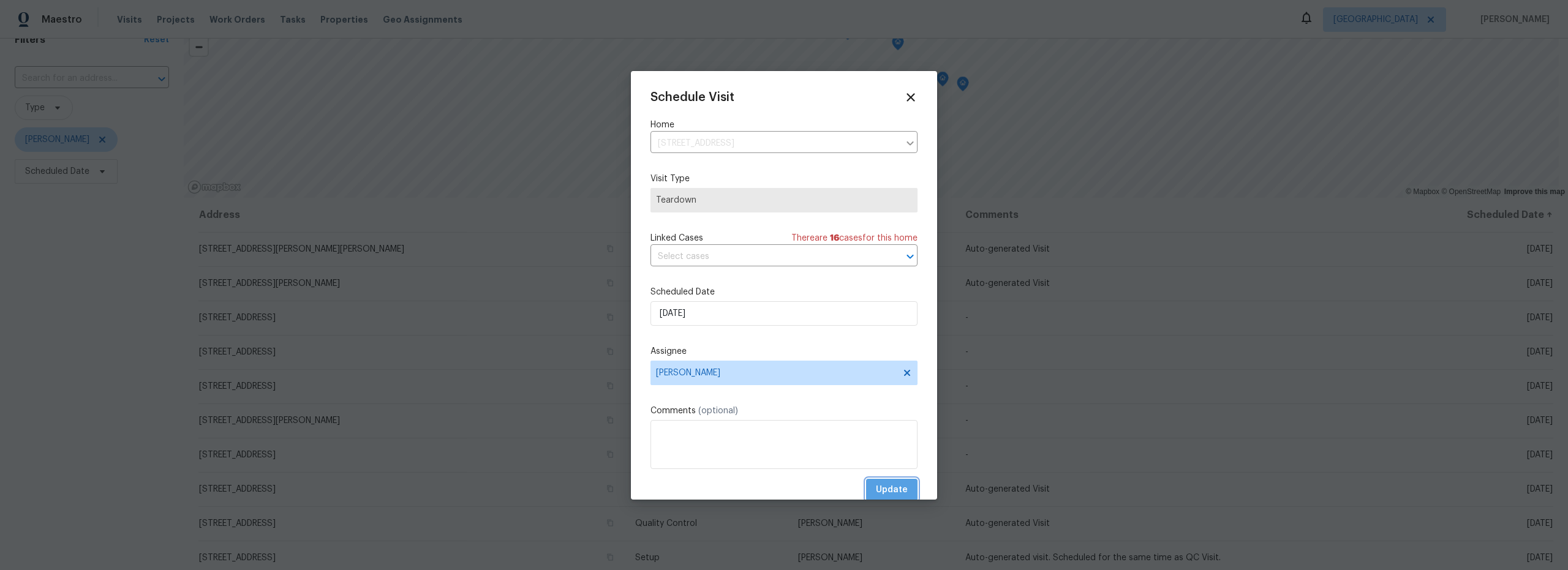
click at [885, 488] on span "Update" at bounding box center [892, 490] width 32 height 16
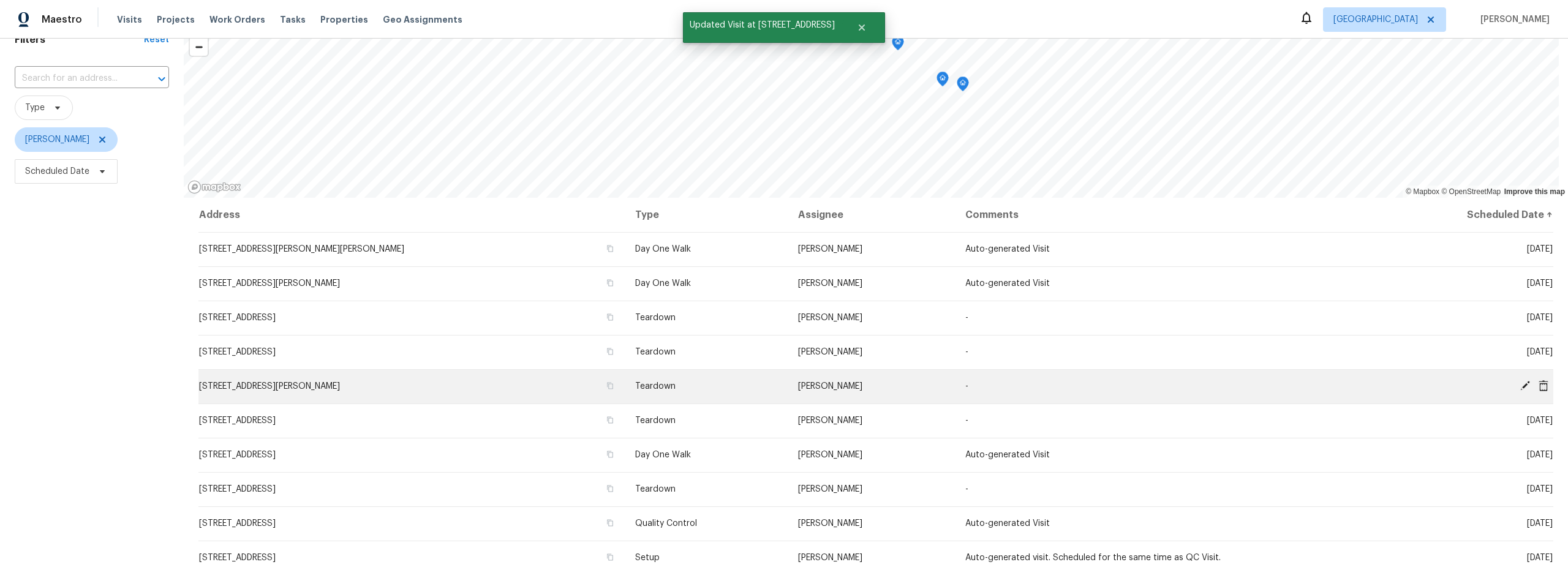
click at [1520, 389] on icon at bounding box center [1525, 386] width 10 height 10
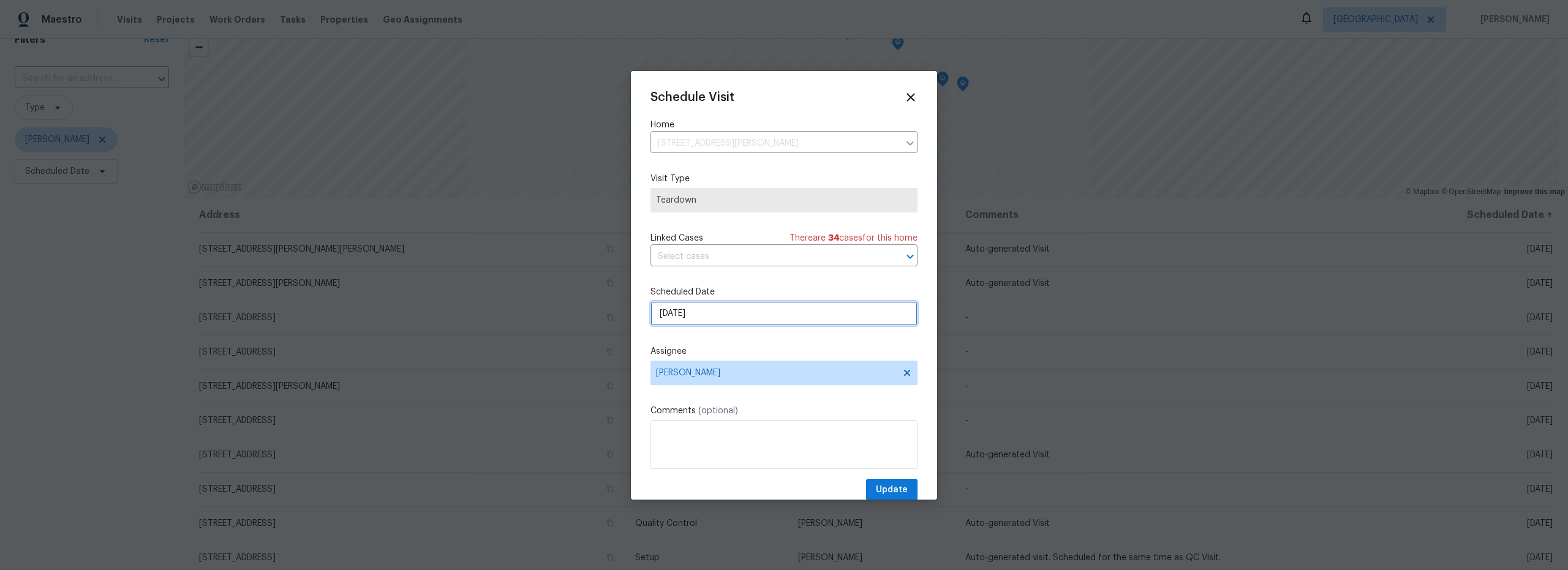
click at [700, 316] on input "9/14/2025" at bounding box center [784, 314] width 267 height 25
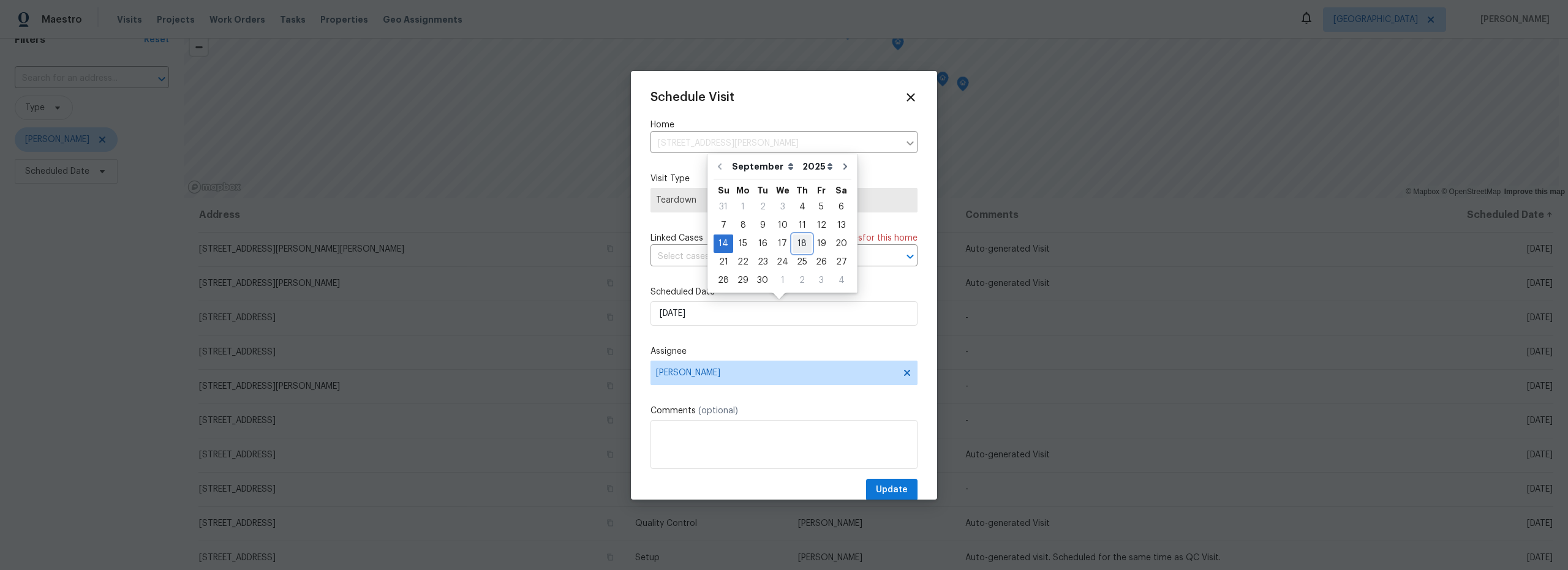
click at [802, 246] on div "18" at bounding box center [802, 243] width 19 height 18
type input "9/18/2025"
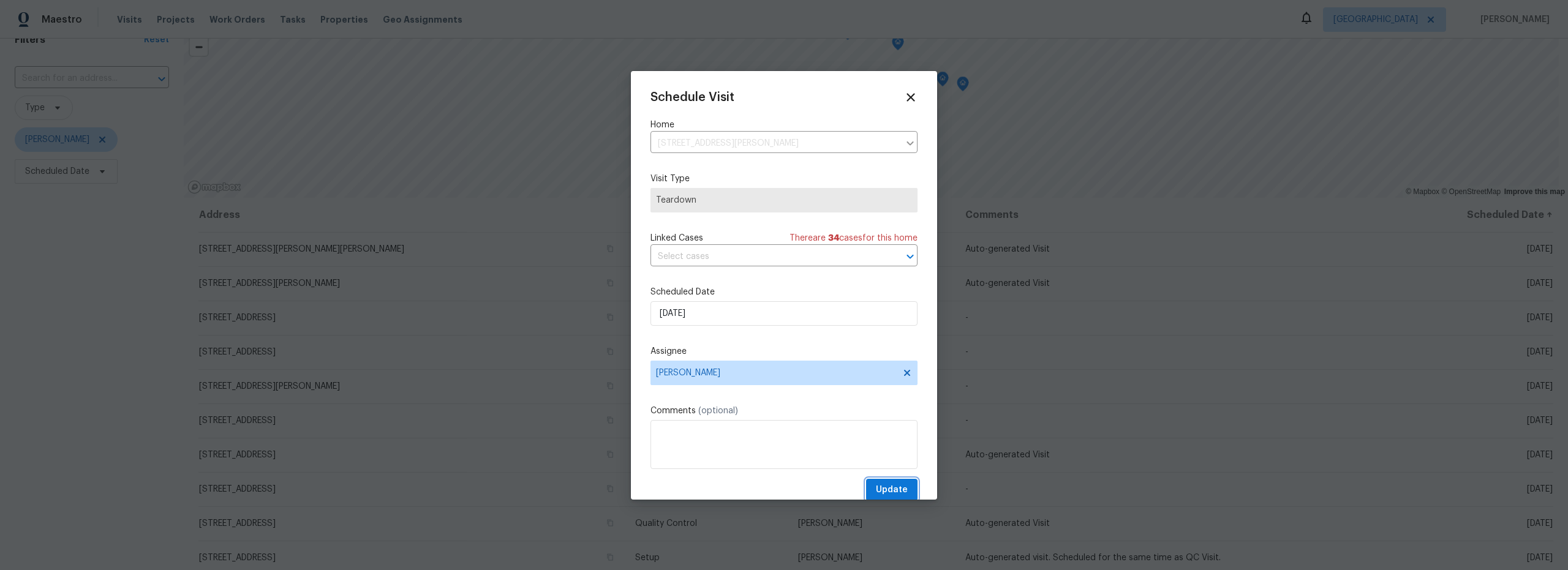
click at [887, 484] on span "Update" at bounding box center [892, 490] width 32 height 16
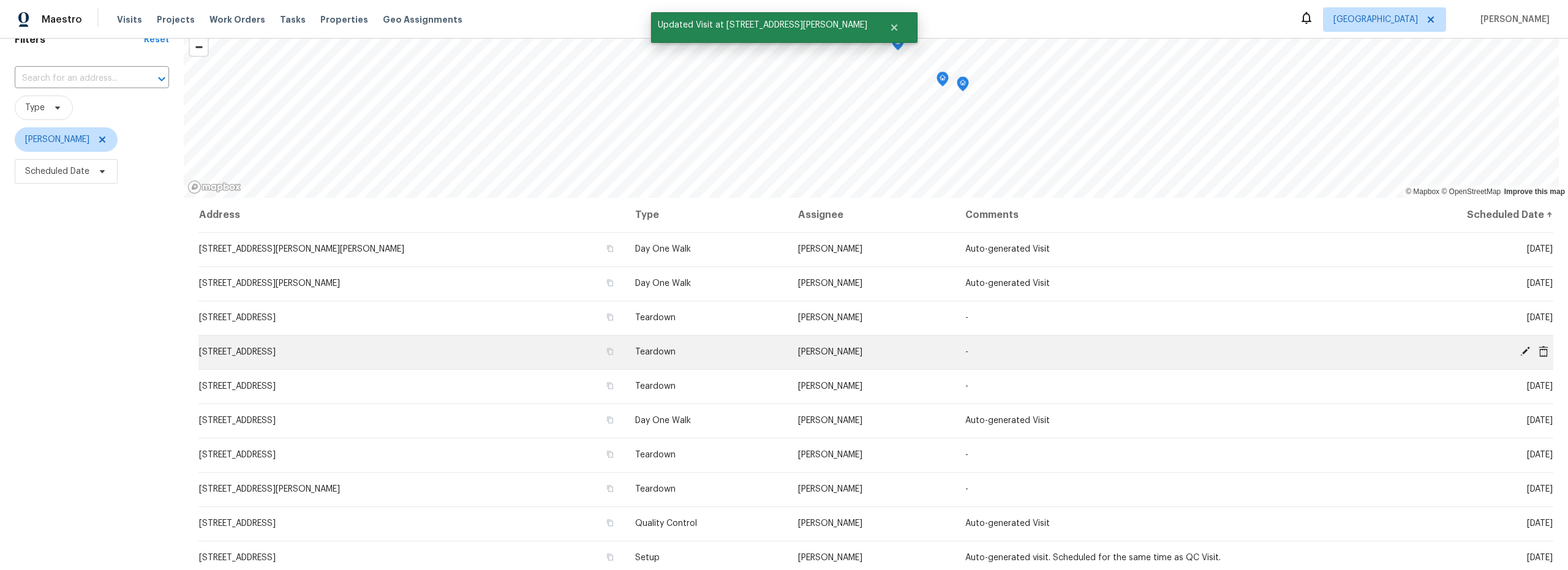
click at [1520, 353] on icon at bounding box center [1526, 351] width 11 height 11
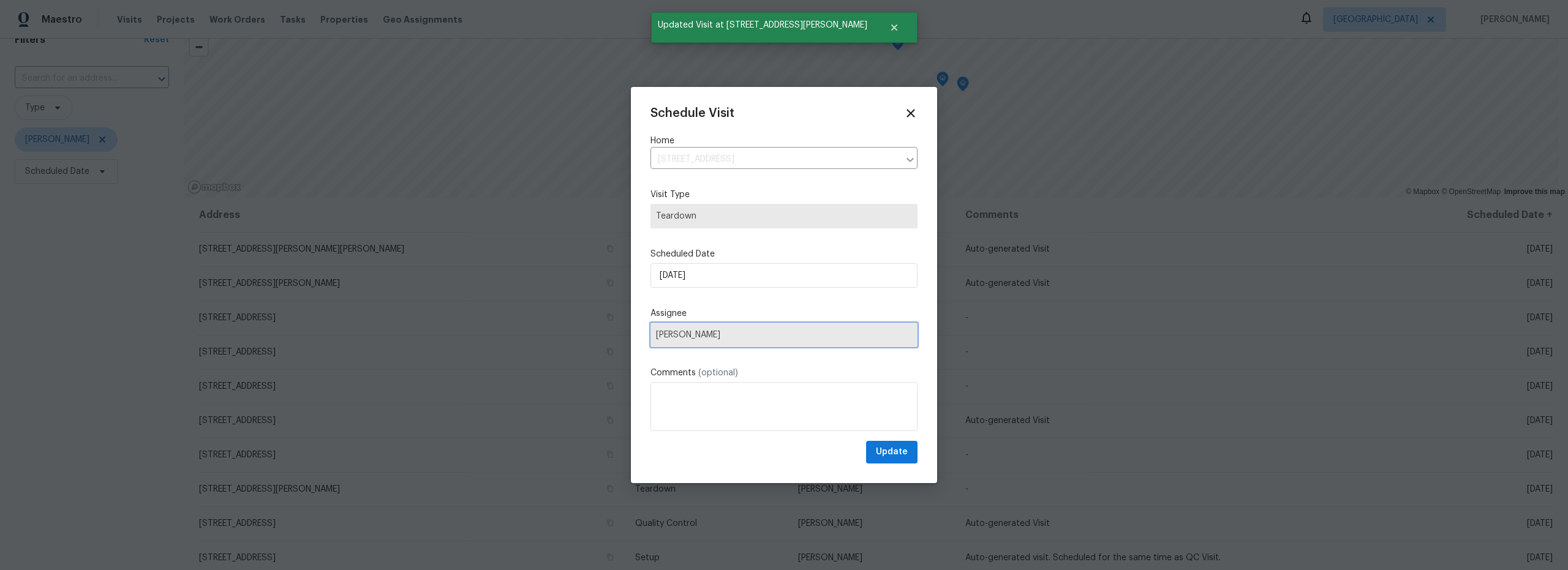
click at [722, 326] on span "[PERSON_NAME]" at bounding box center [784, 335] width 267 height 25
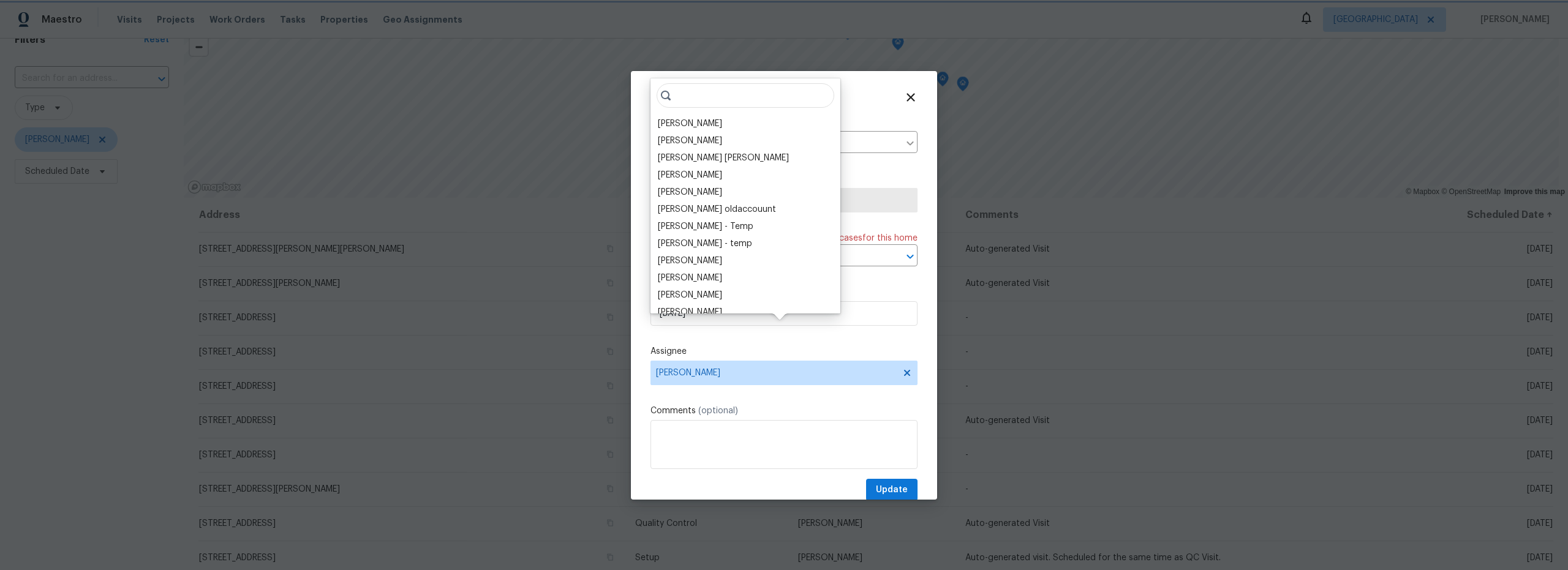
click at [792, 341] on div "Schedule Visit Home 8952 E 39th St, Tucson, AZ 85730 ​ Visit Type Teardown Link…" at bounding box center [784, 296] width 267 height 411
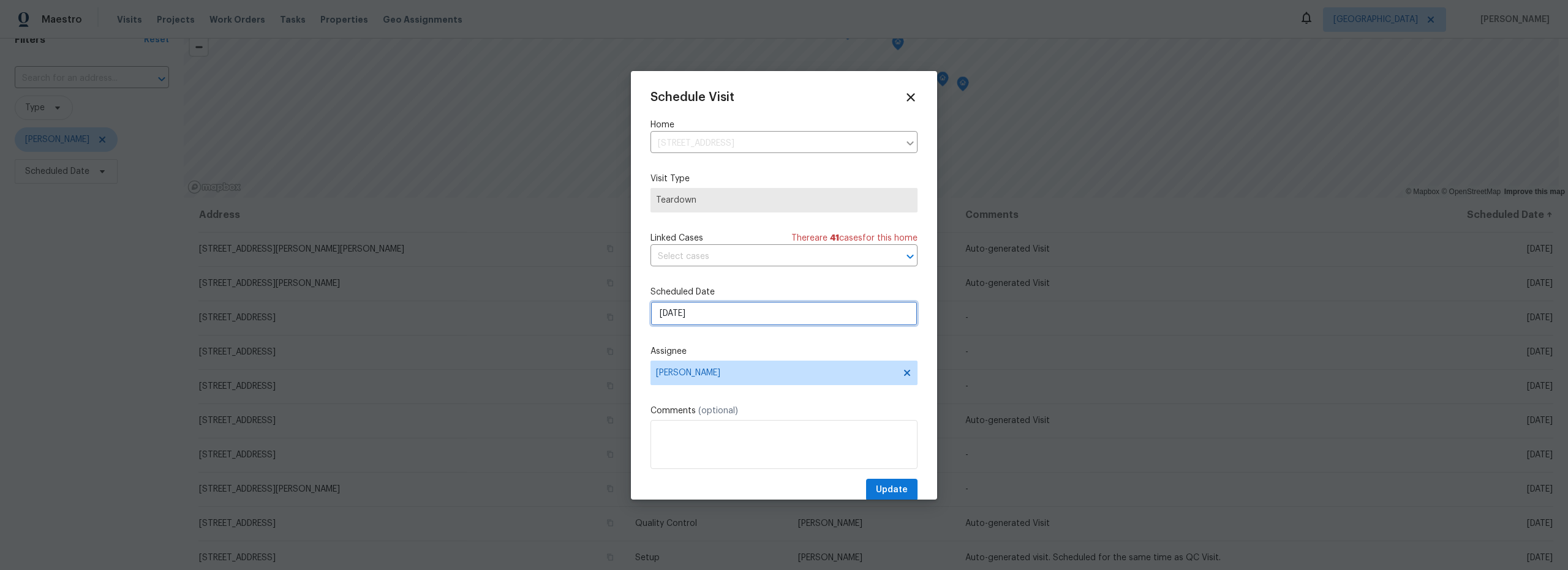
click at [777, 317] on input "9/14/2025" at bounding box center [784, 314] width 267 height 25
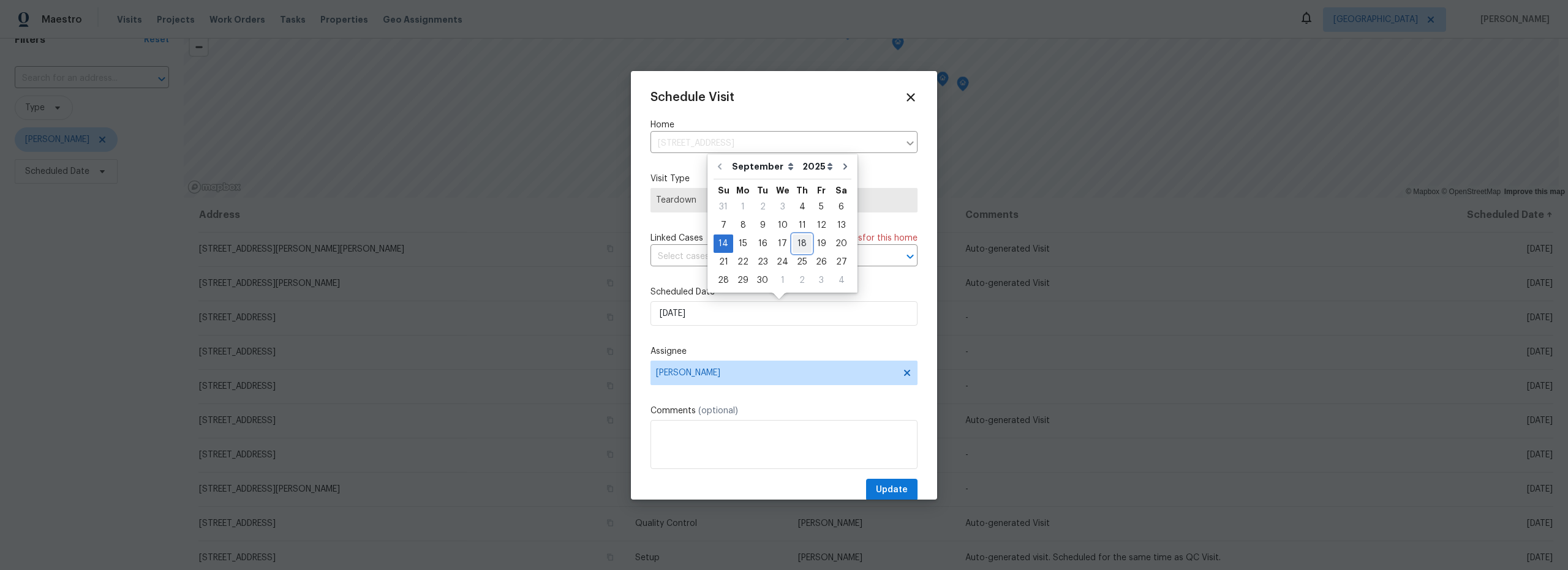
click at [798, 245] on div "18" at bounding box center [802, 243] width 19 height 18
type input "9/18/2025"
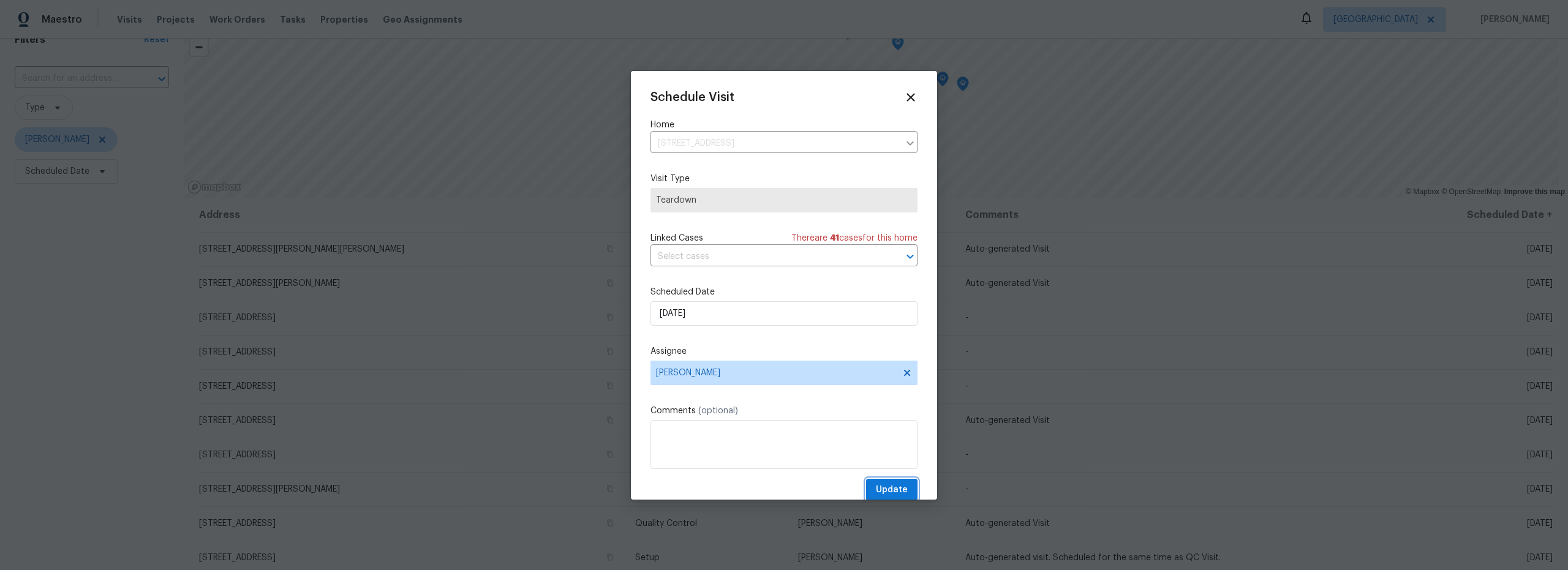
click at [881, 490] on span "Update" at bounding box center [892, 490] width 32 height 16
